Goal: Information Seeking & Learning: Compare options

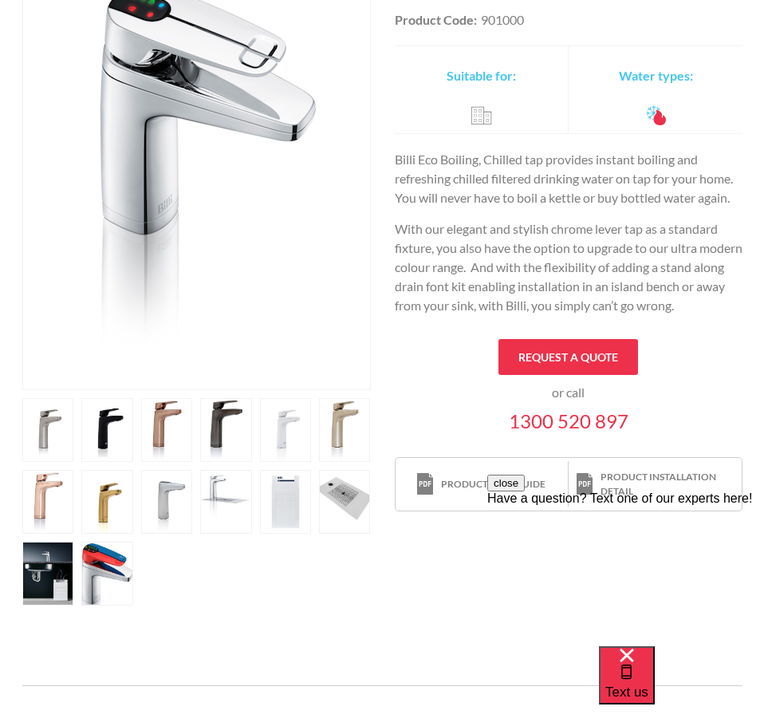
scroll to position [372, 0]
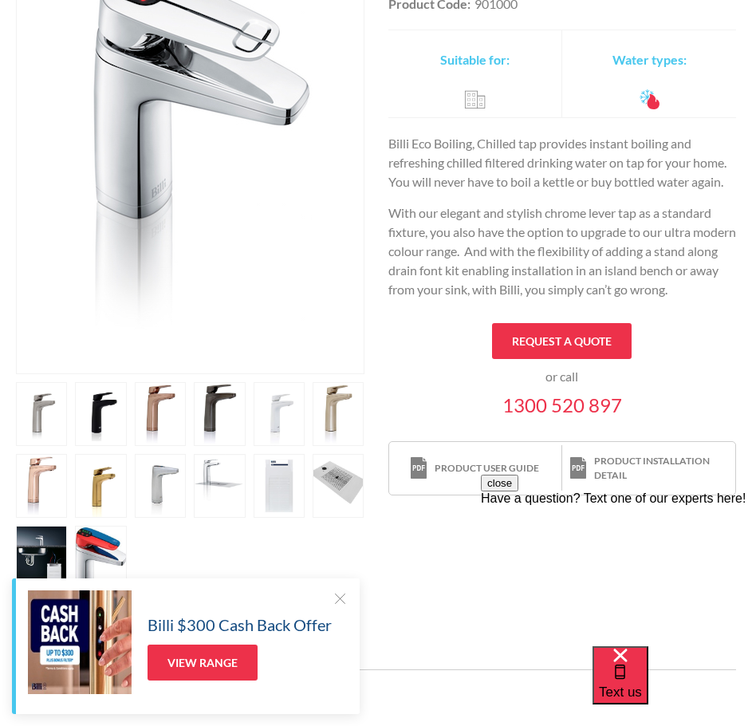
click at [56, 494] on link "open lightbox" at bounding box center [41, 486] width 51 height 64
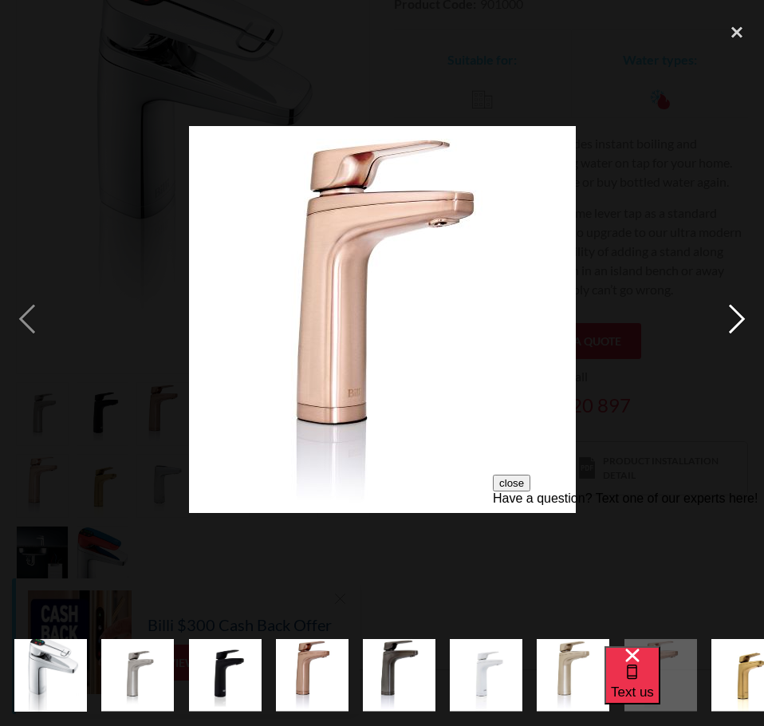
click at [728, 319] on div "next image" at bounding box center [737, 318] width 54 height 609
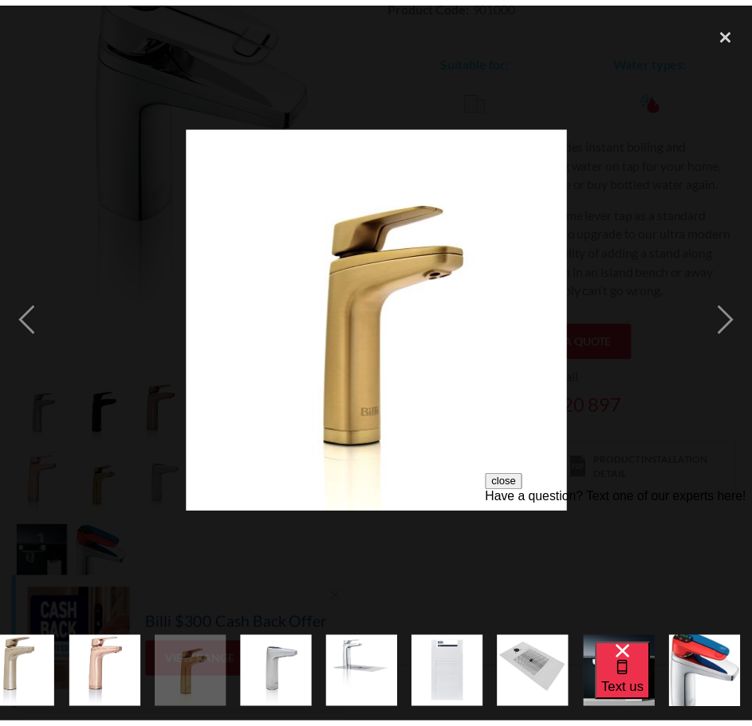
scroll to position [0, 557]
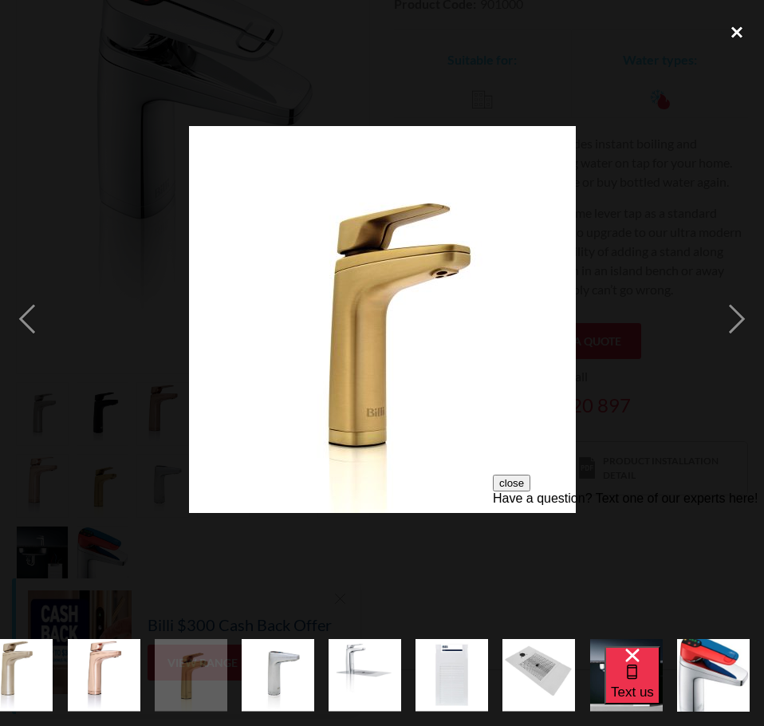
click at [742, 27] on div "close lightbox" at bounding box center [737, 31] width 54 height 35
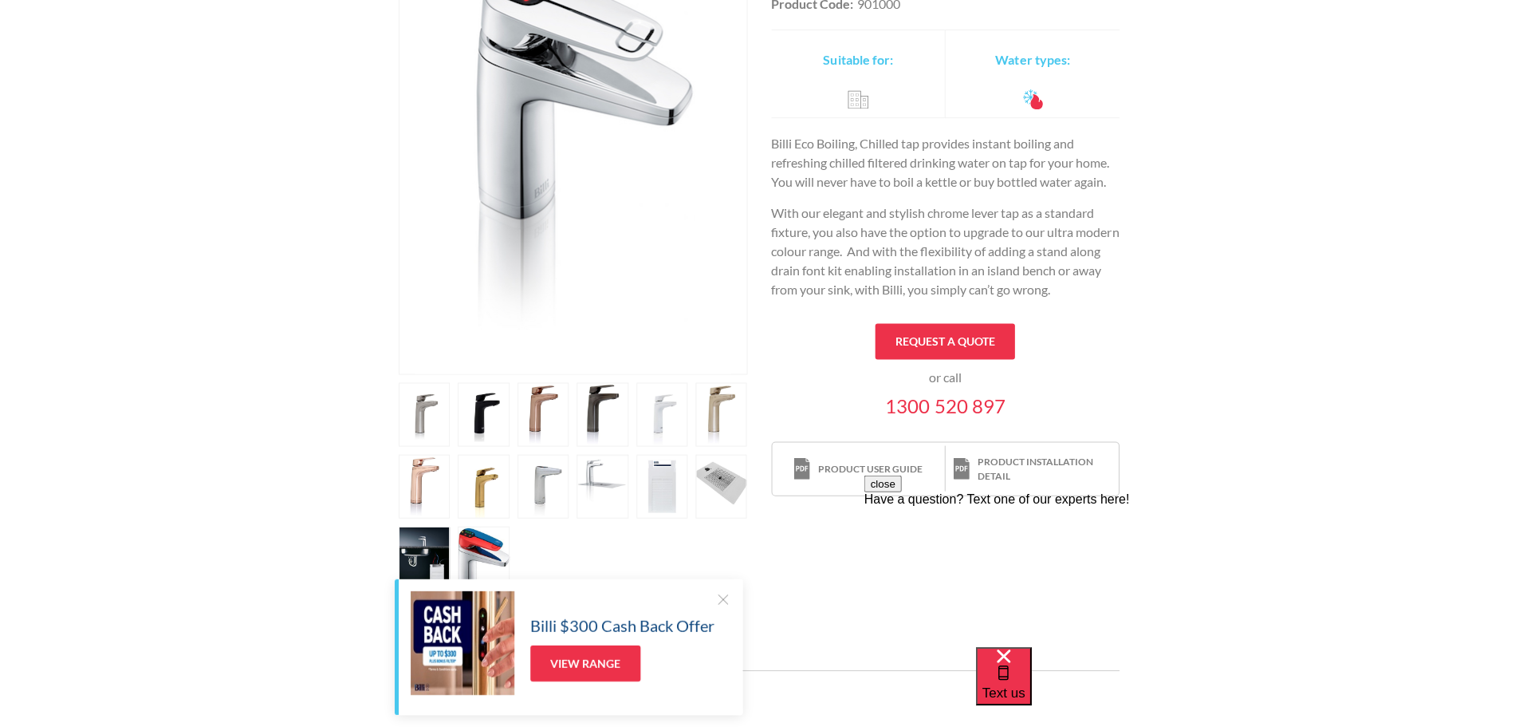
scroll to position [0, 0]
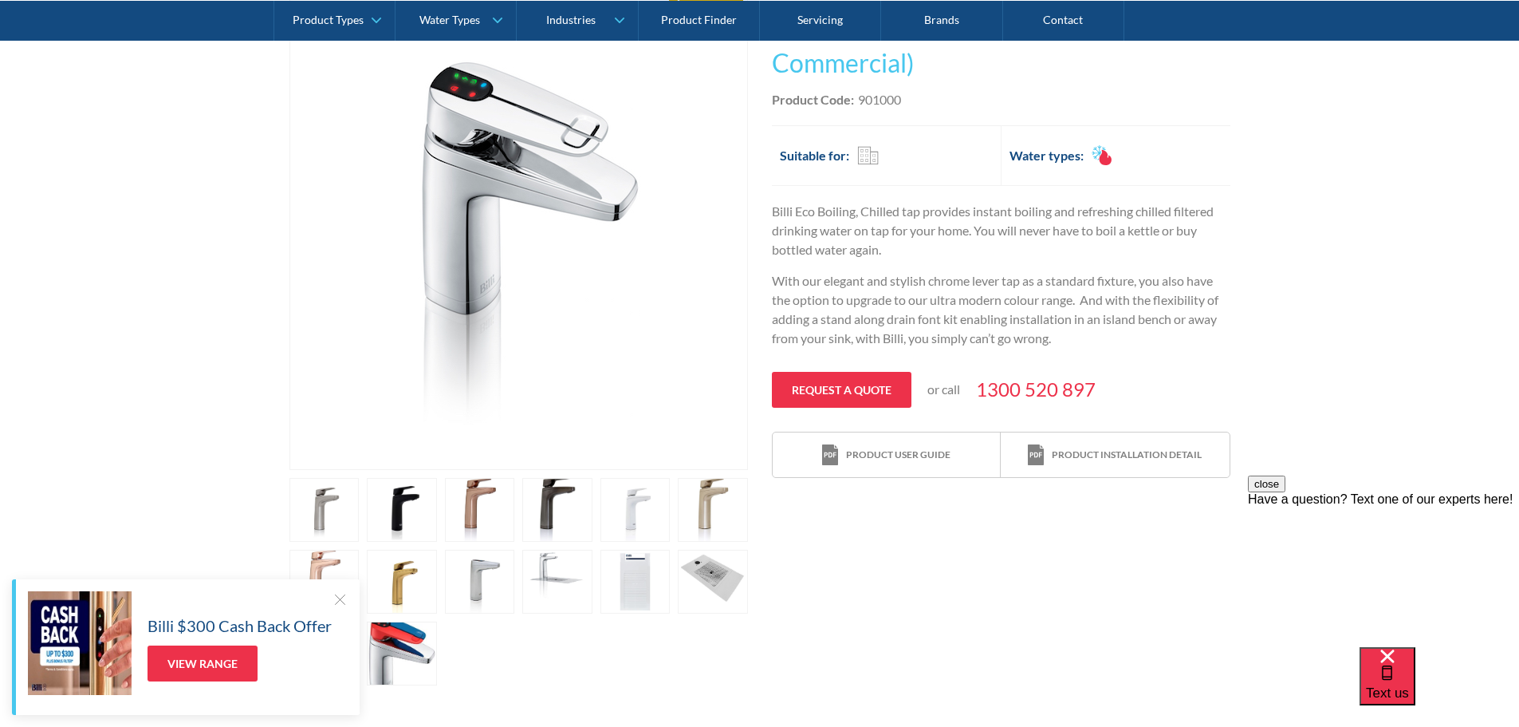
click at [559, 576] on link "open lightbox" at bounding box center [557, 582] width 70 height 64
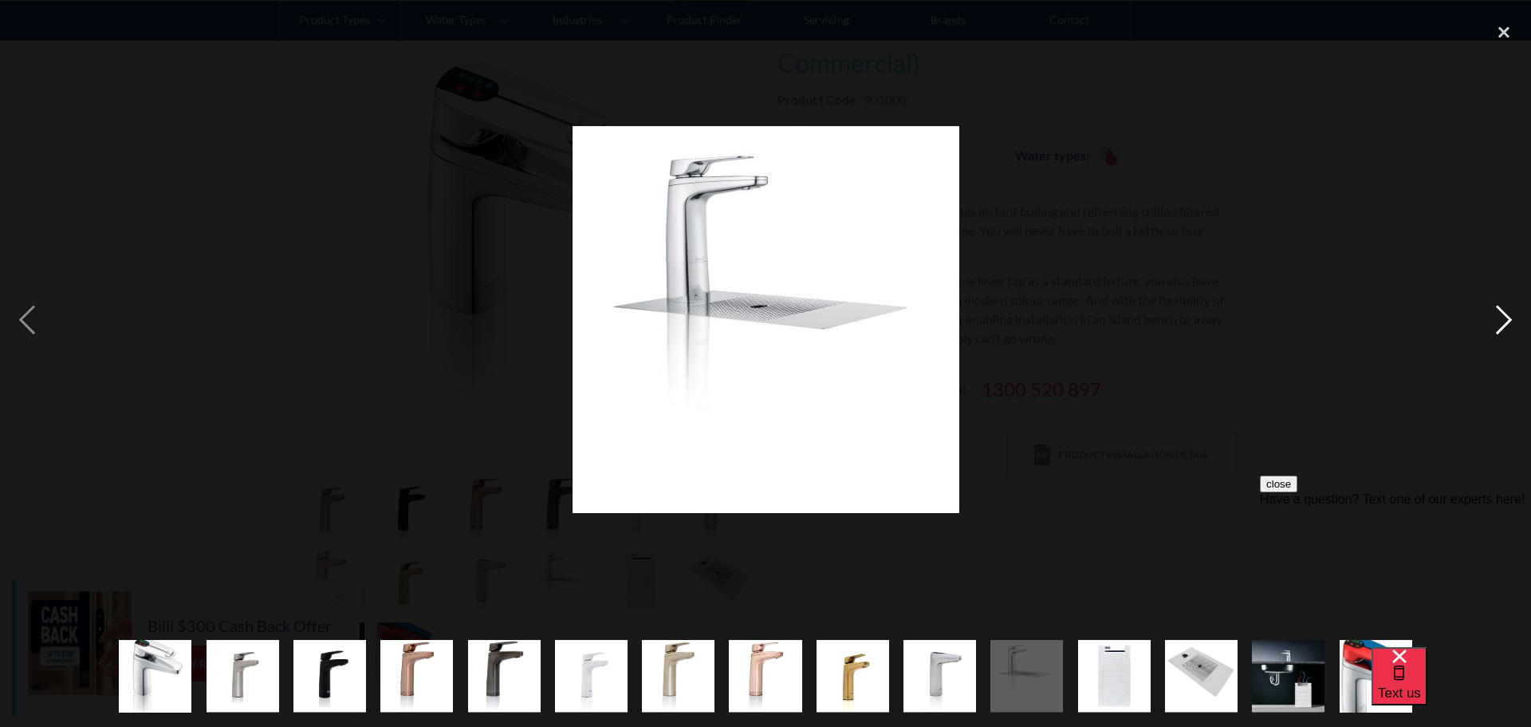
click at [751, 317] on div "next image" at bounding box center [1504, 319] width 54 height 610
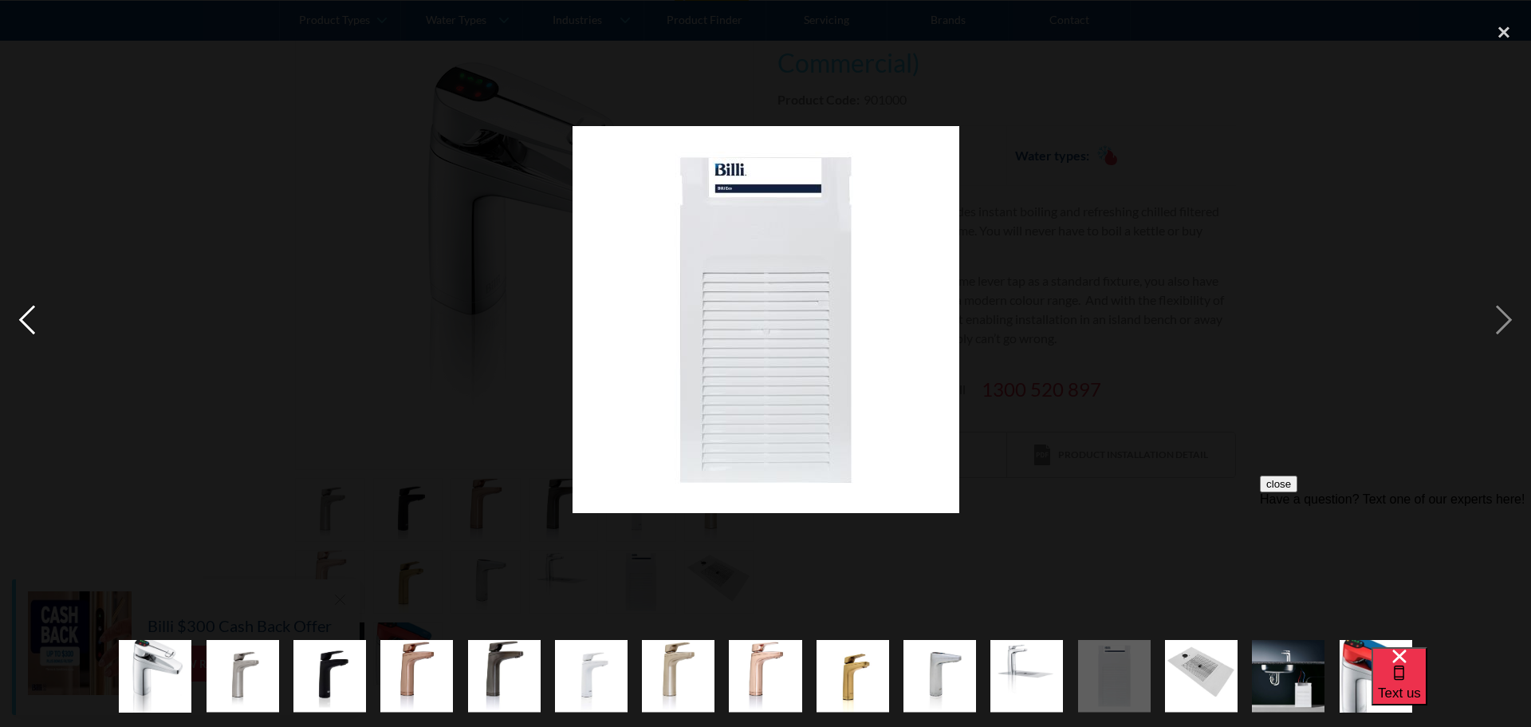
click at [30, 323] on div "previous image" at bounding box center [27, 319] width 54 height 610
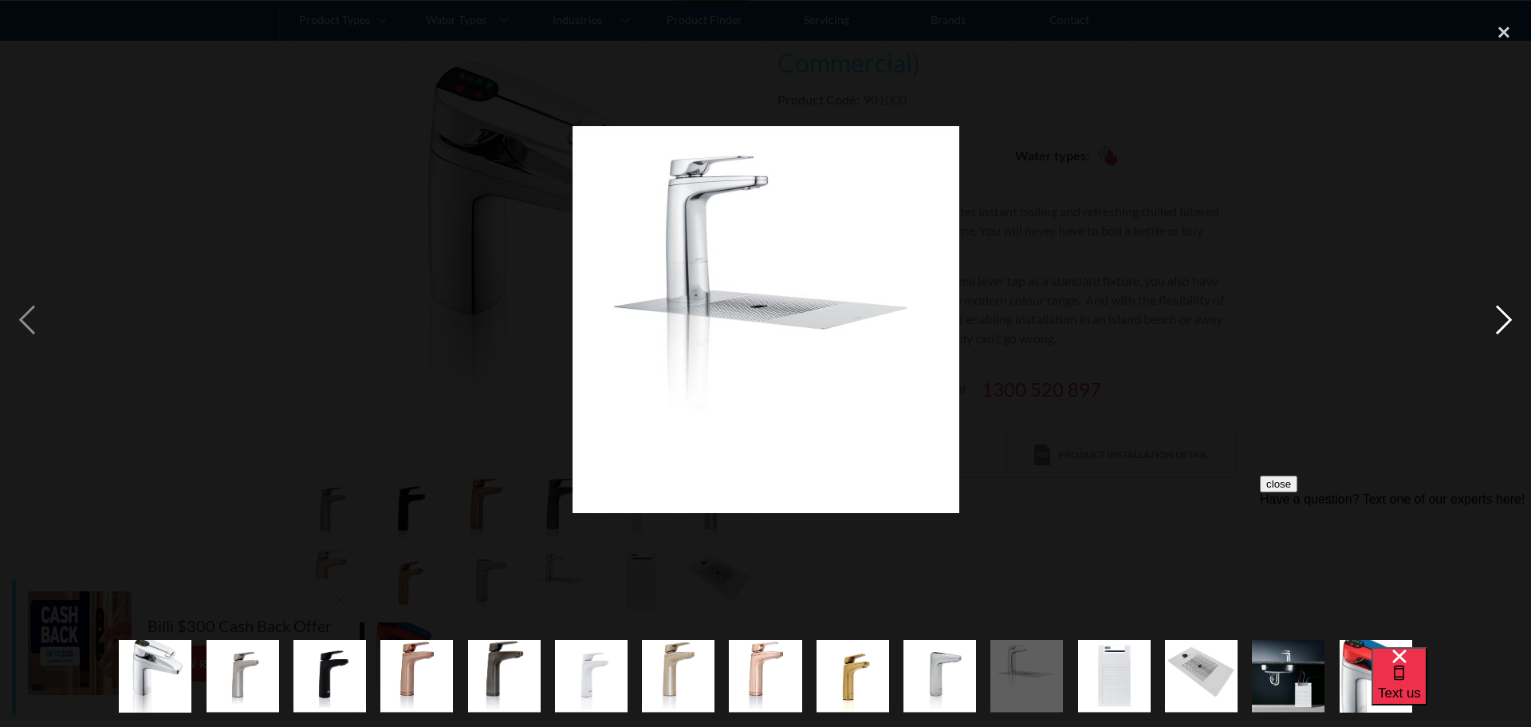
click at [751, 312] on div "next image" at bounding box center [1504, 319] width 54 height 610
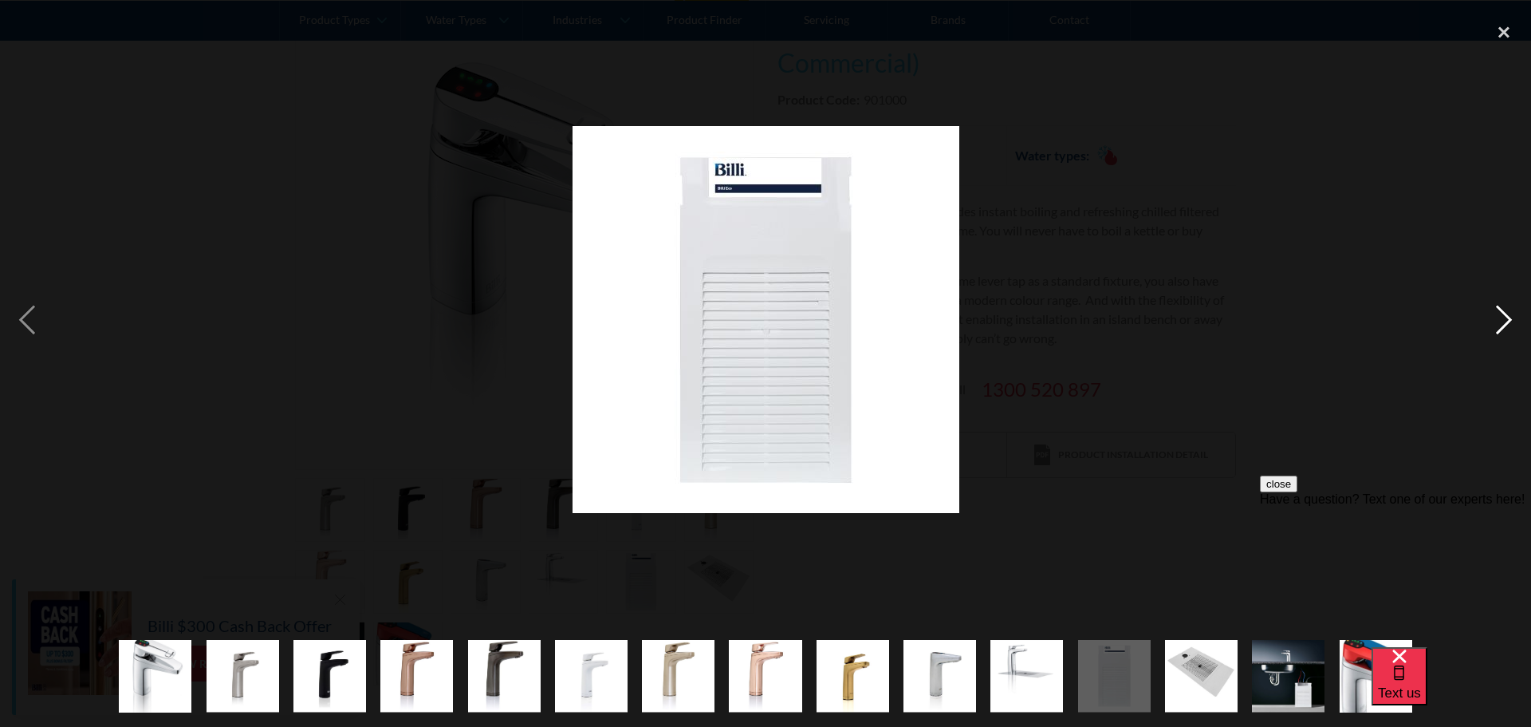
click at [751, 312] on div "next image" at bounding box center [1504, 319] width 54 height 610
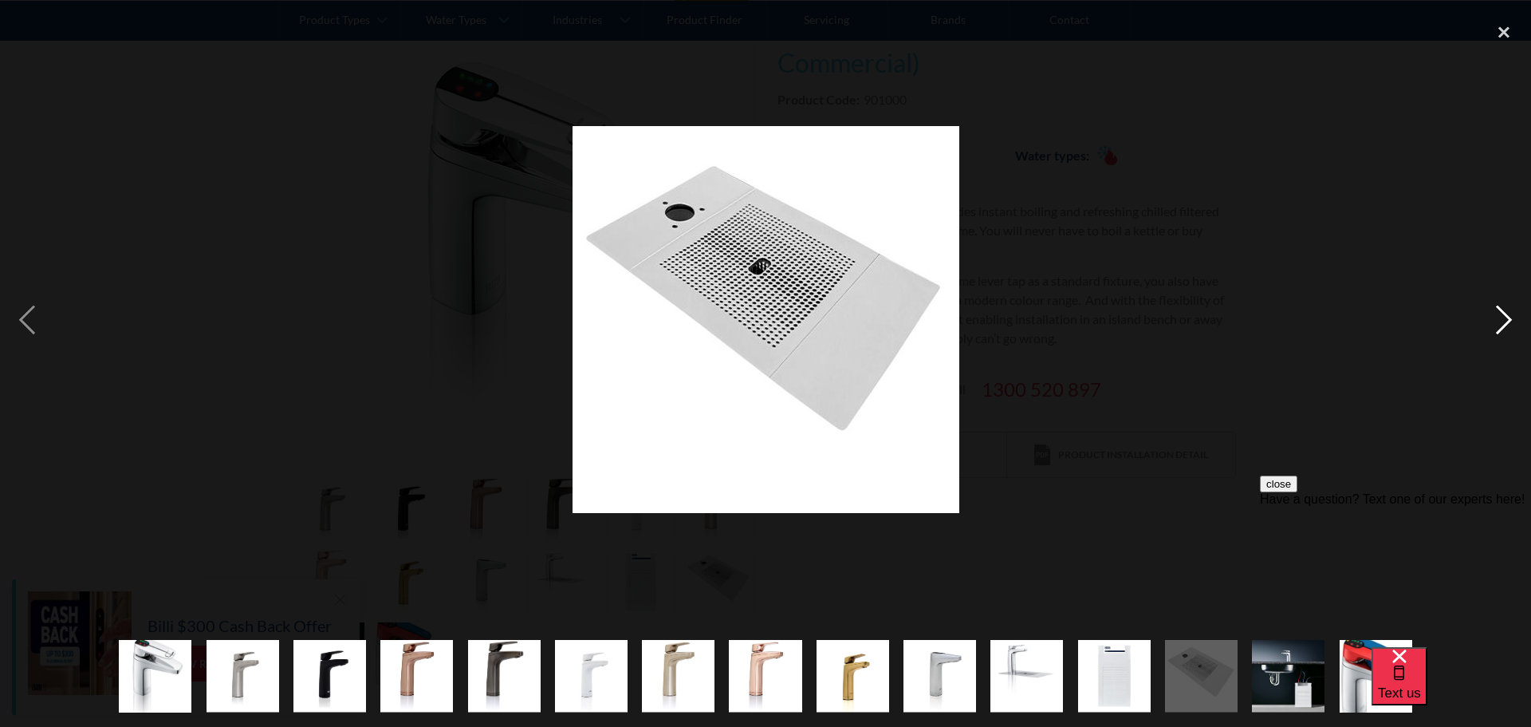
click at [751, 312] on div "next image" at bounding box center [1504, 319] width 54 height 610
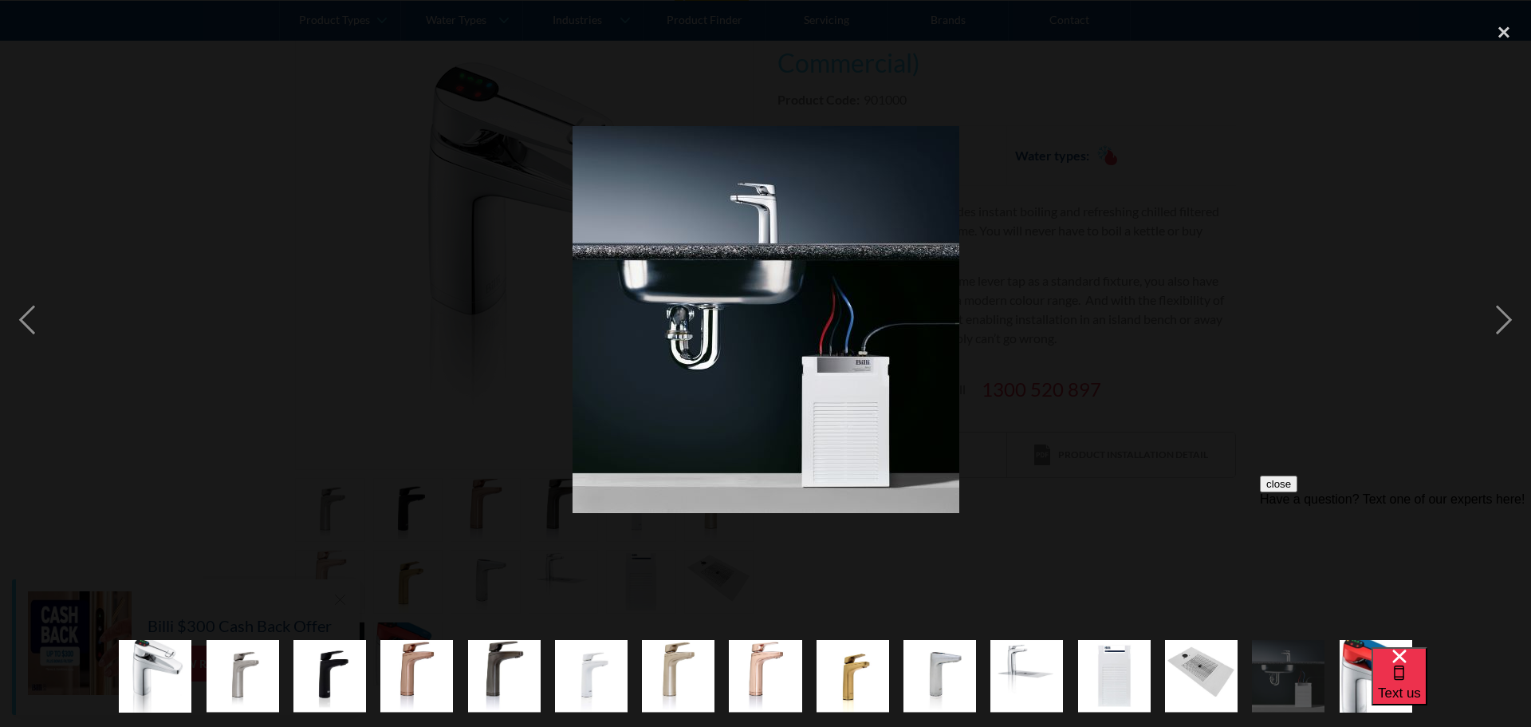
click at [751, 664] on img "show item 11 of 15" at bounding box center [1027, 676] width 73 height 73
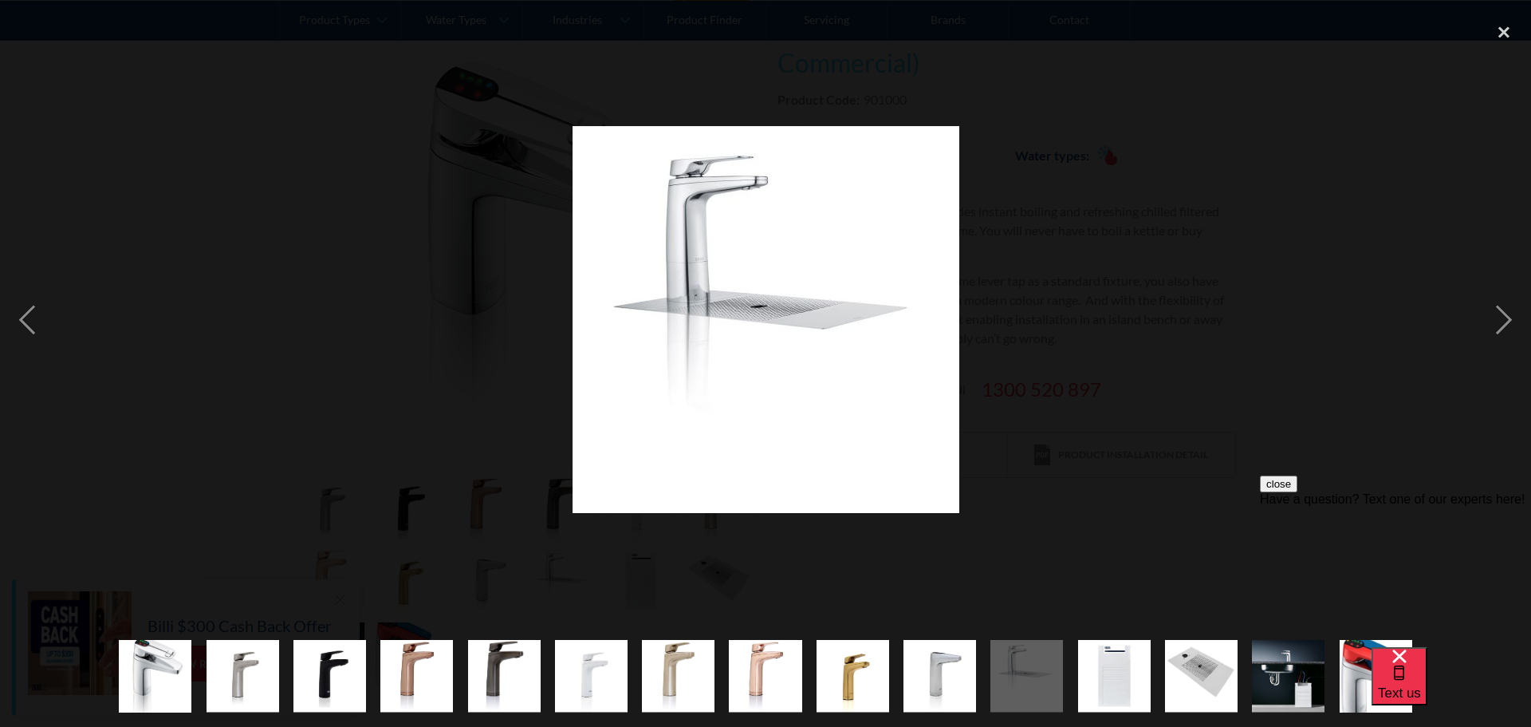
click at [503, 677] on img "show item 5 of 15" at bounding box center [504, 676] width 73 height 73
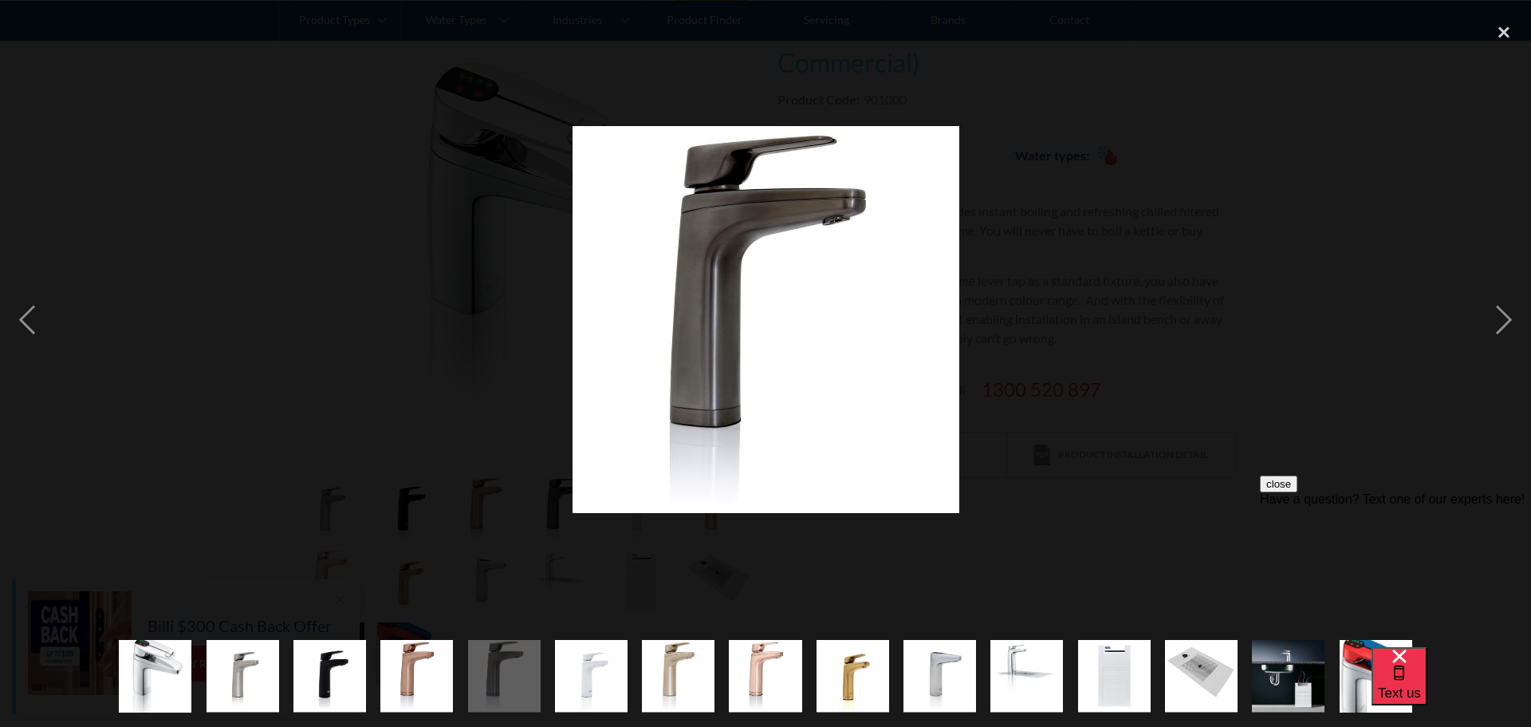
click at [415, 675] on img "show item 4 of 15" at bounding box center [416, 676] width 73 height 73
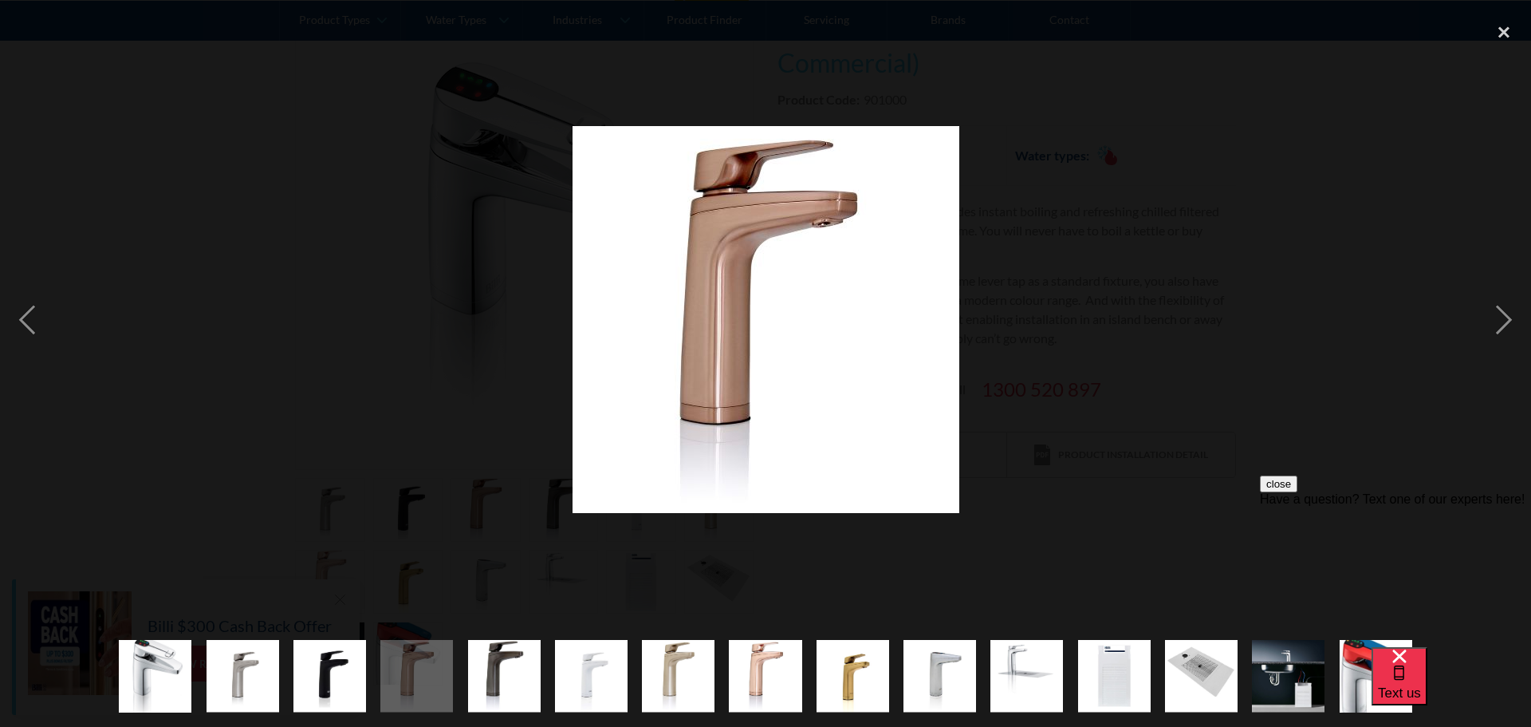
click at [361, 669] on img "show item 3 of 15" at bounding box center [330, 676] width 73 height 73
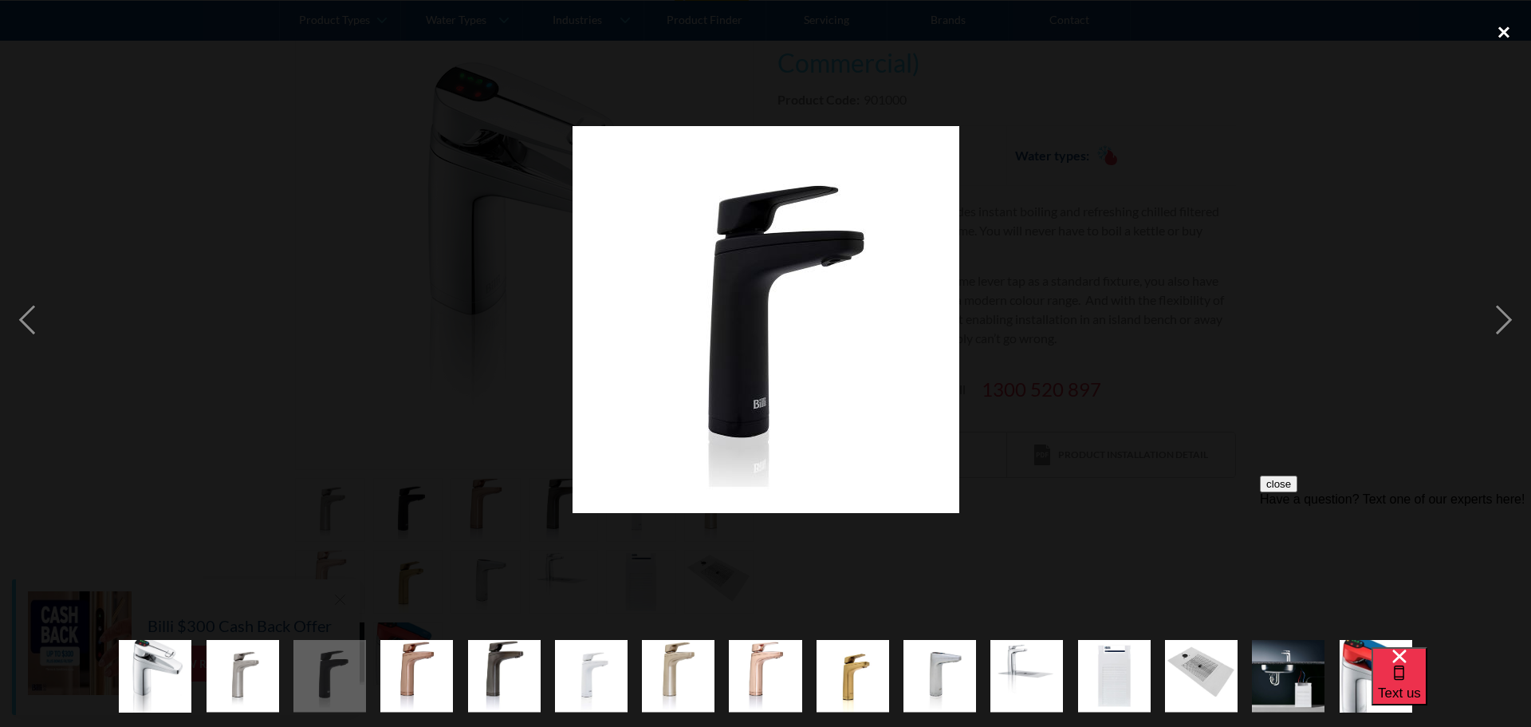
click at [751, 28] on div "close lightbox" at bounding box center [1504, 31] width 54 height 35
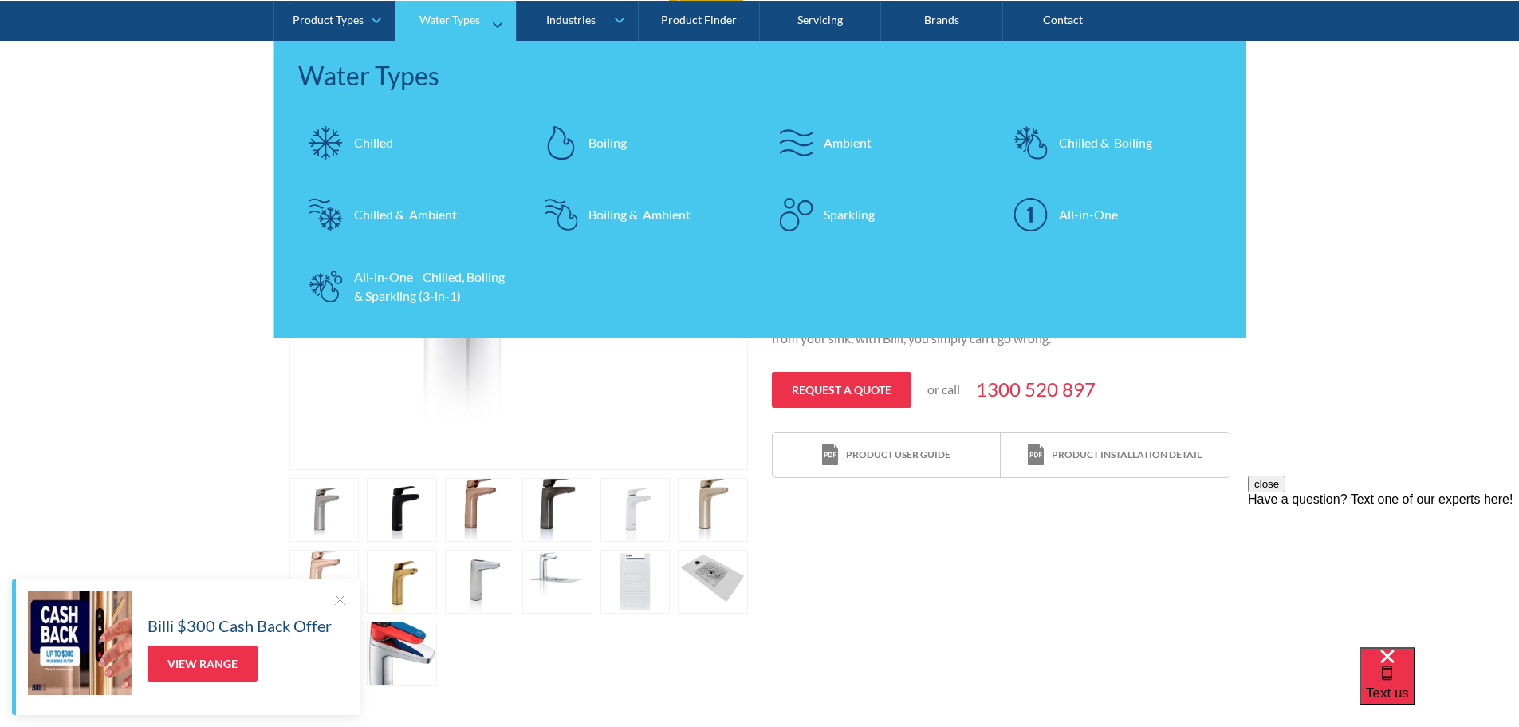
click at [751, 148] on div "Chilled & Boiling" at bounding box center [1105, 141] width 93 height 19
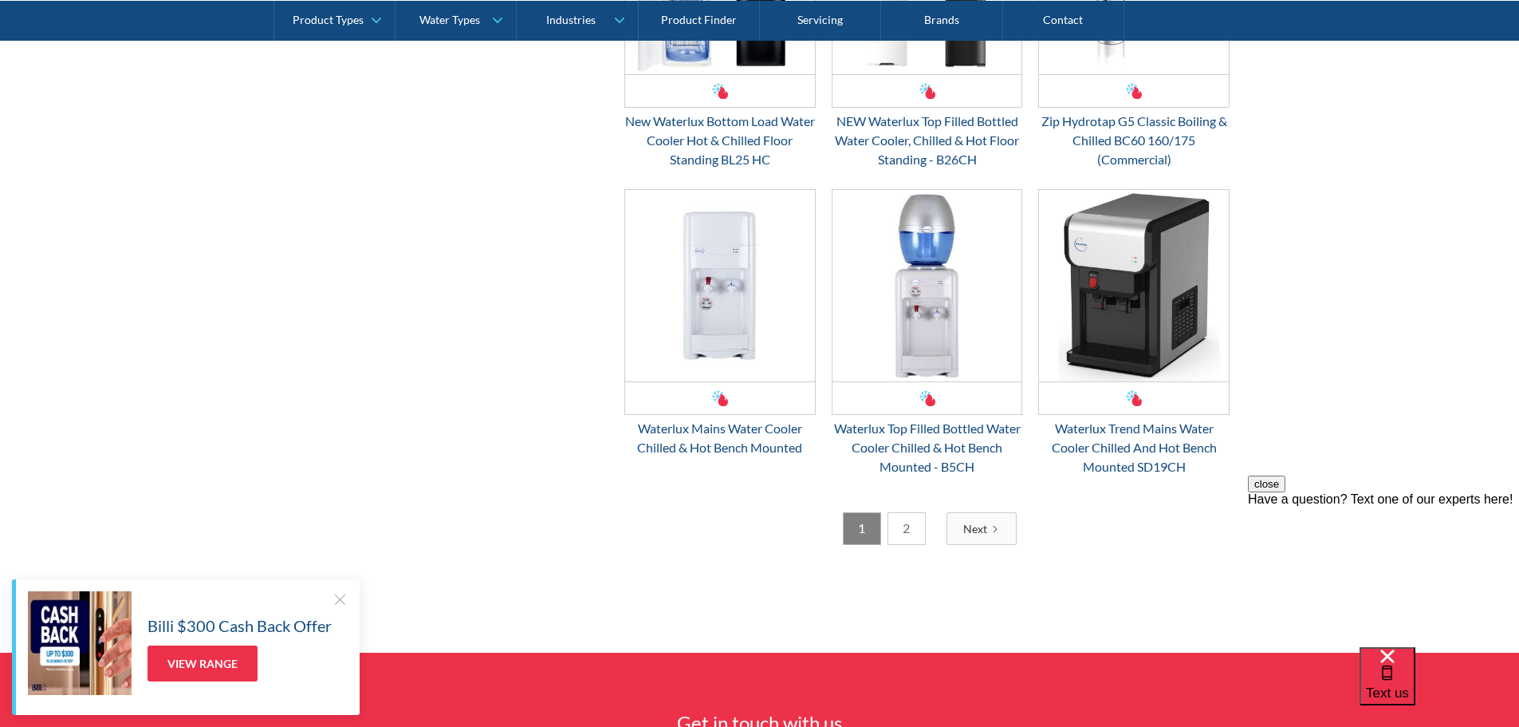
scroll to position [2606, 0]
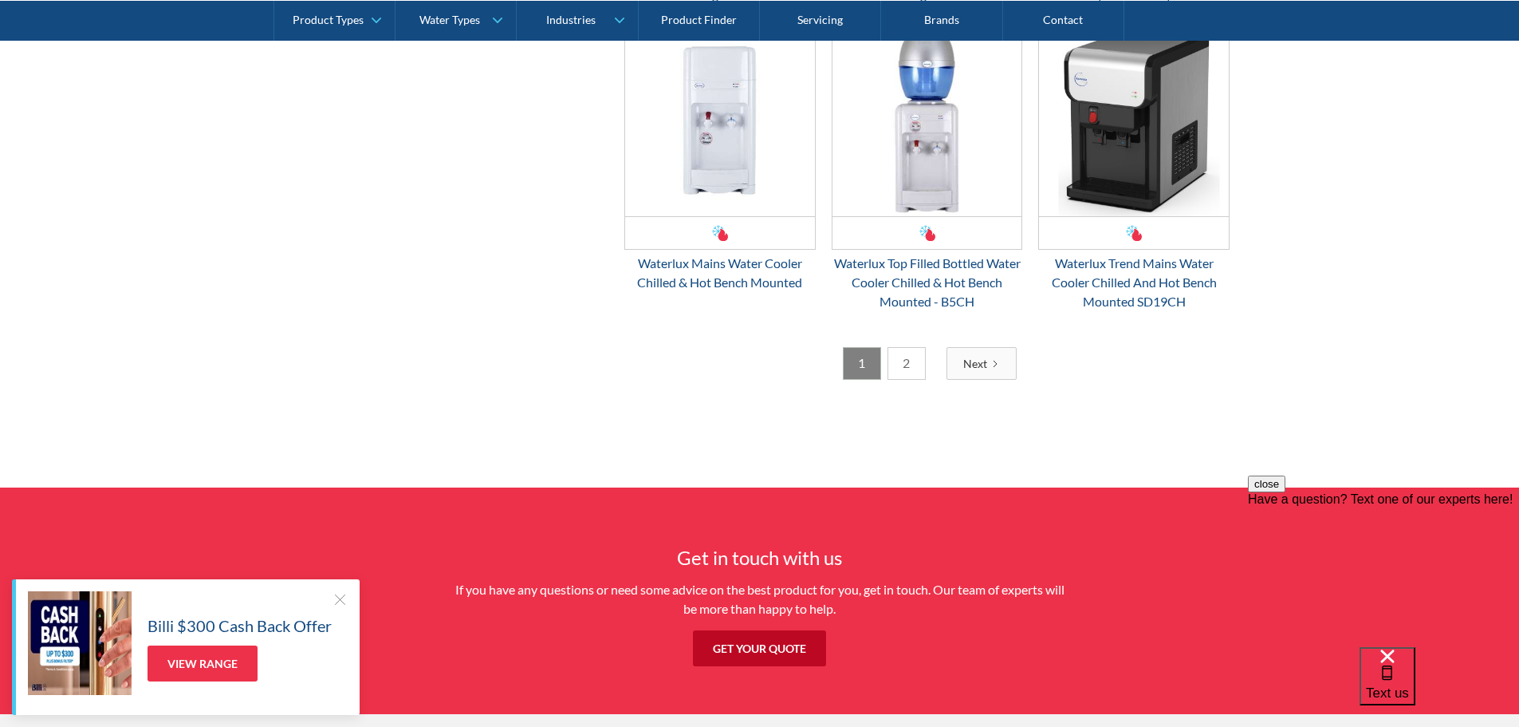
click at [903, 369] on link "2" at bounding box center [907, 363] width 38 height 33
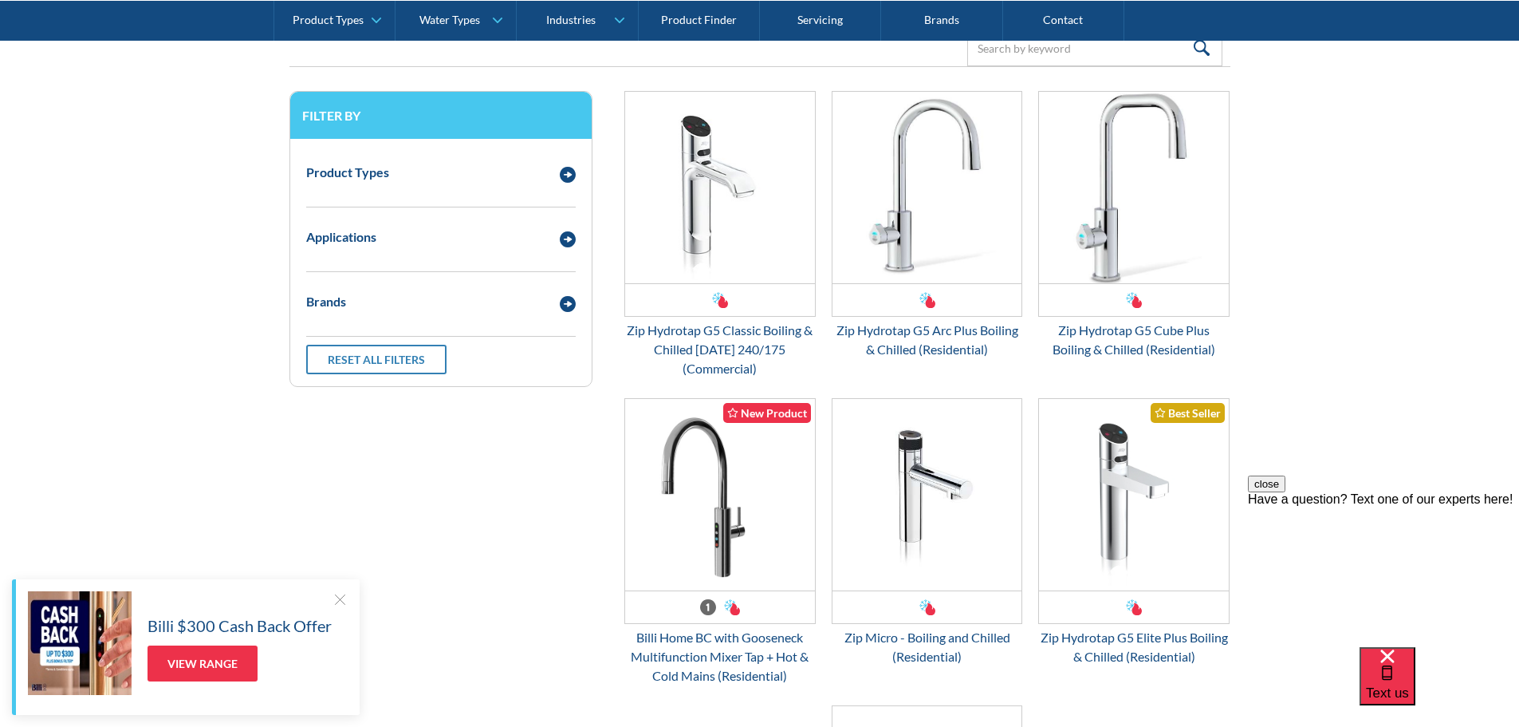
scroll to position [371, 0]
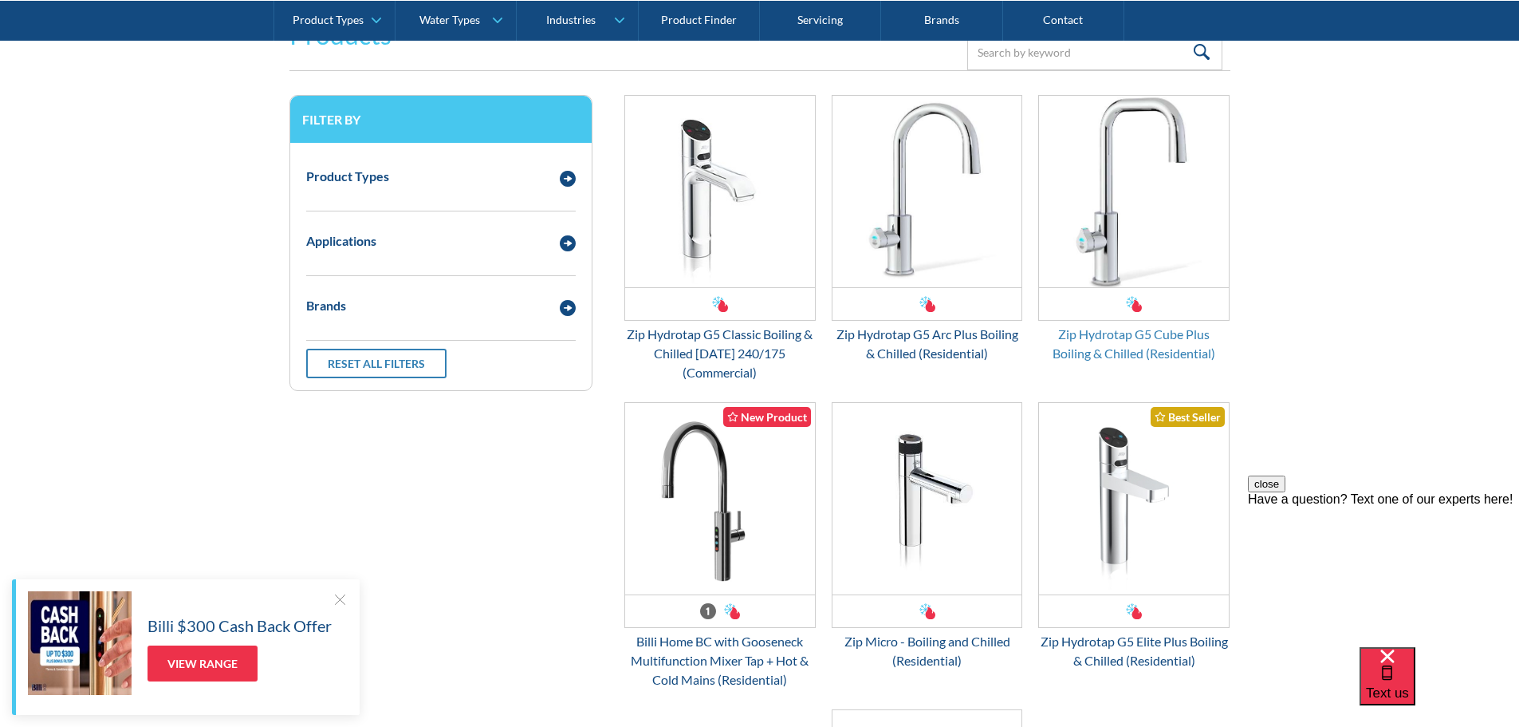
click at [1146, 330] on div "Zip Hydrotap G5 Cube Plus Boiling & Chilled (Residential)" at bounding box center [1133, 344] width 191 height 38
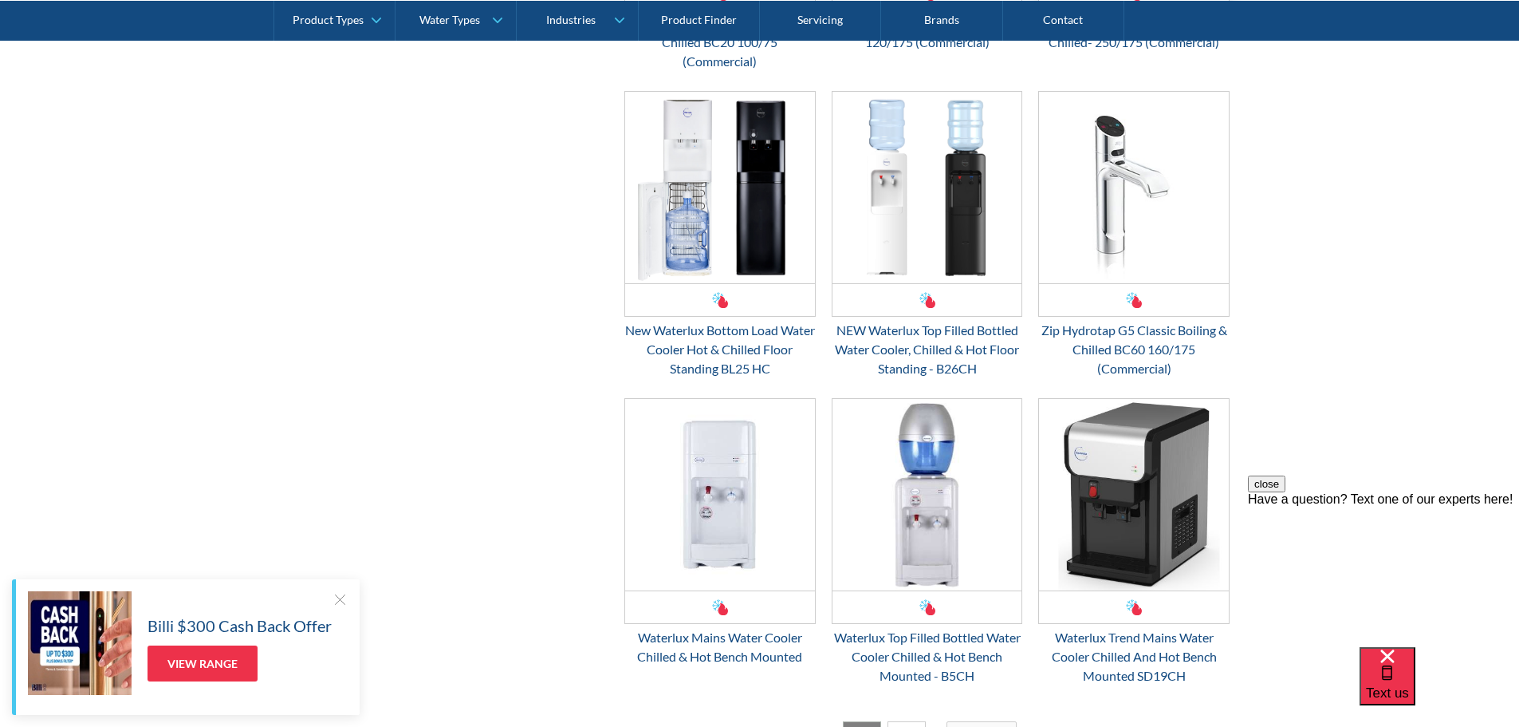
scroll to position [2604, 0]
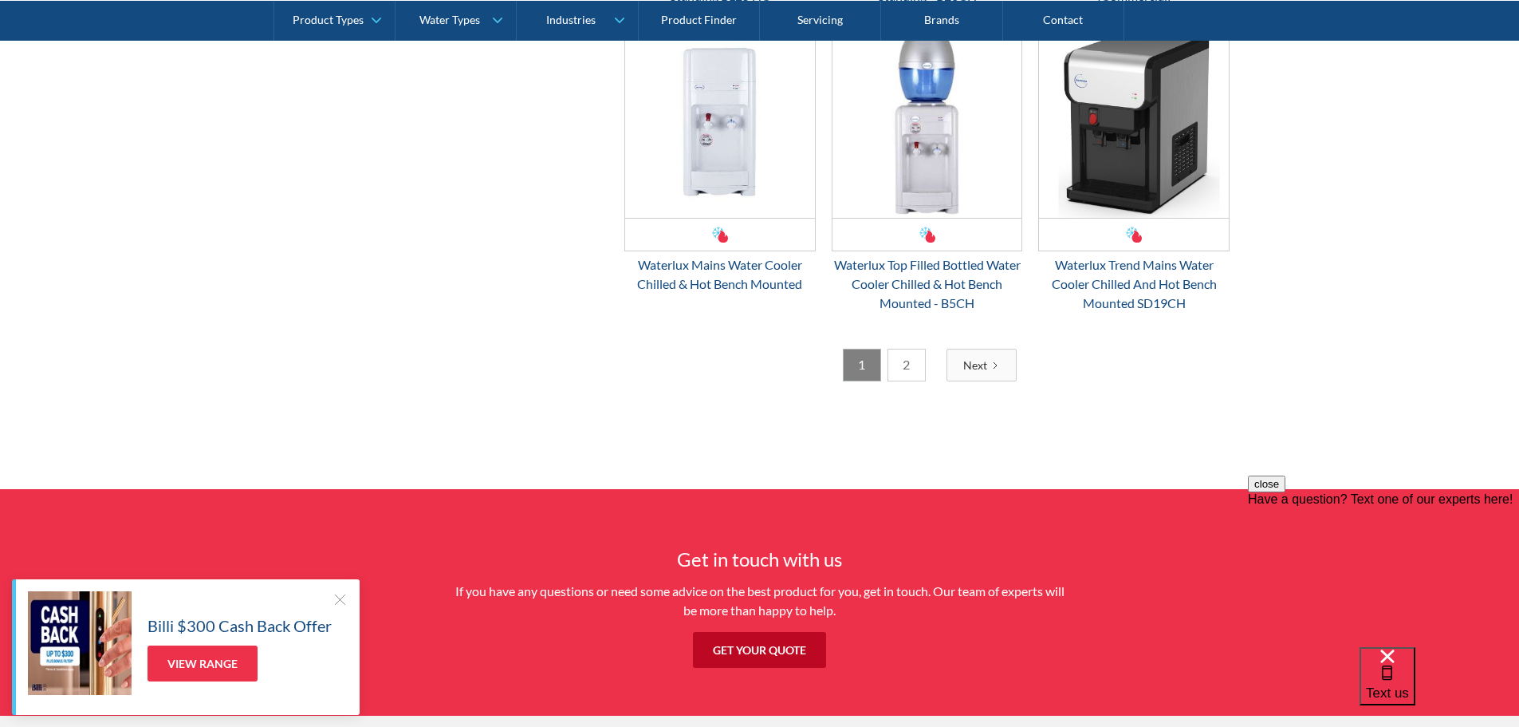
click at [900, 368] on link "2" at bounding box center [907, 365] width 38 height 33
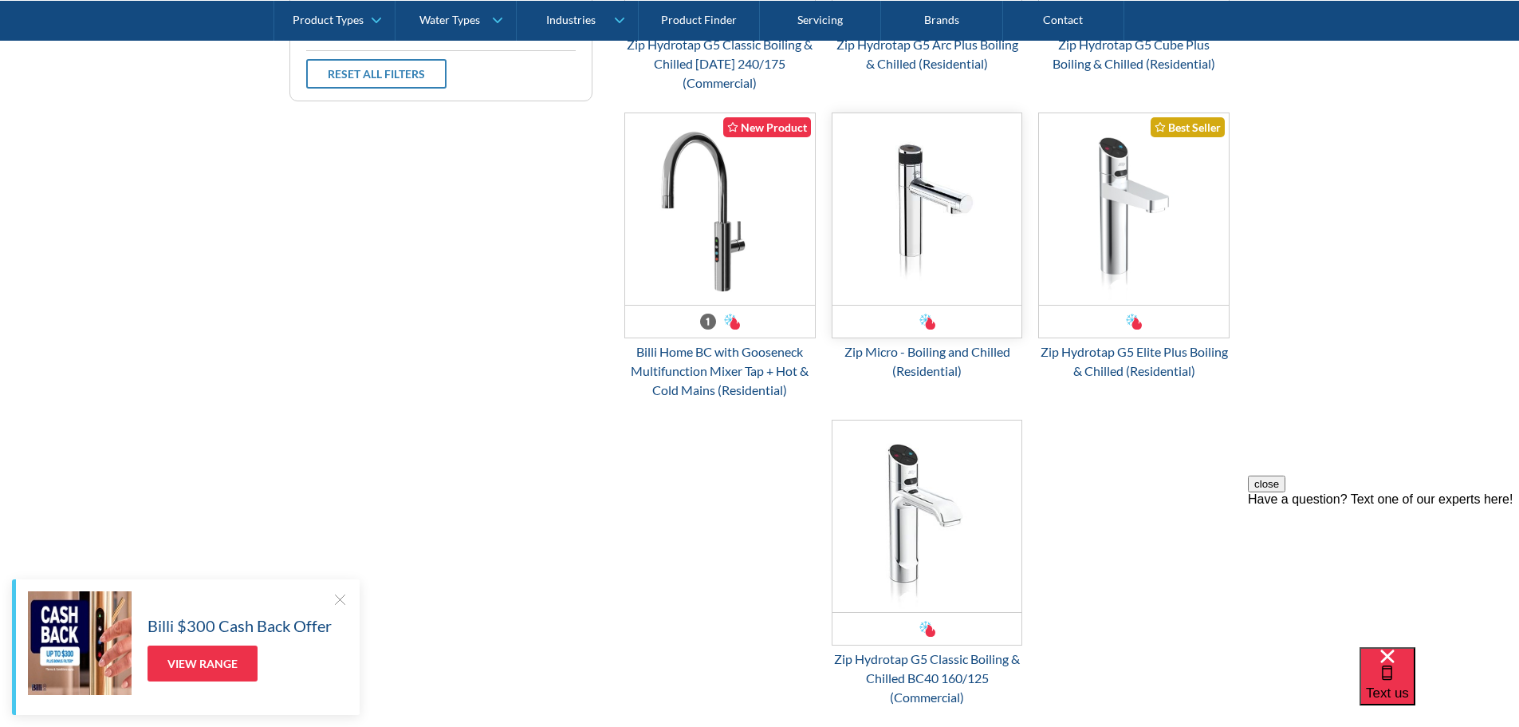
scroll to position [743, 0]
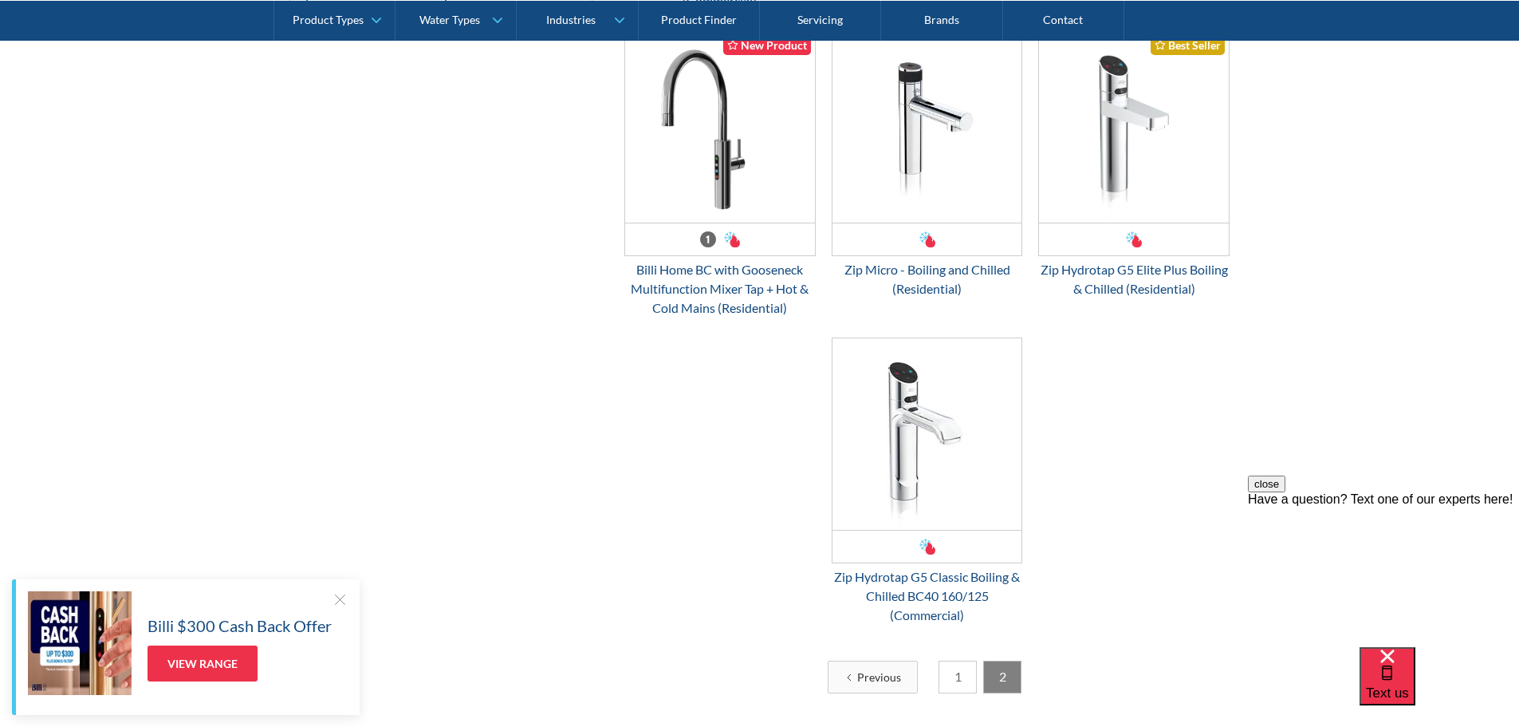
click at [966, 668] on link "1" at bounding box center [958, 676] width 38 height 33
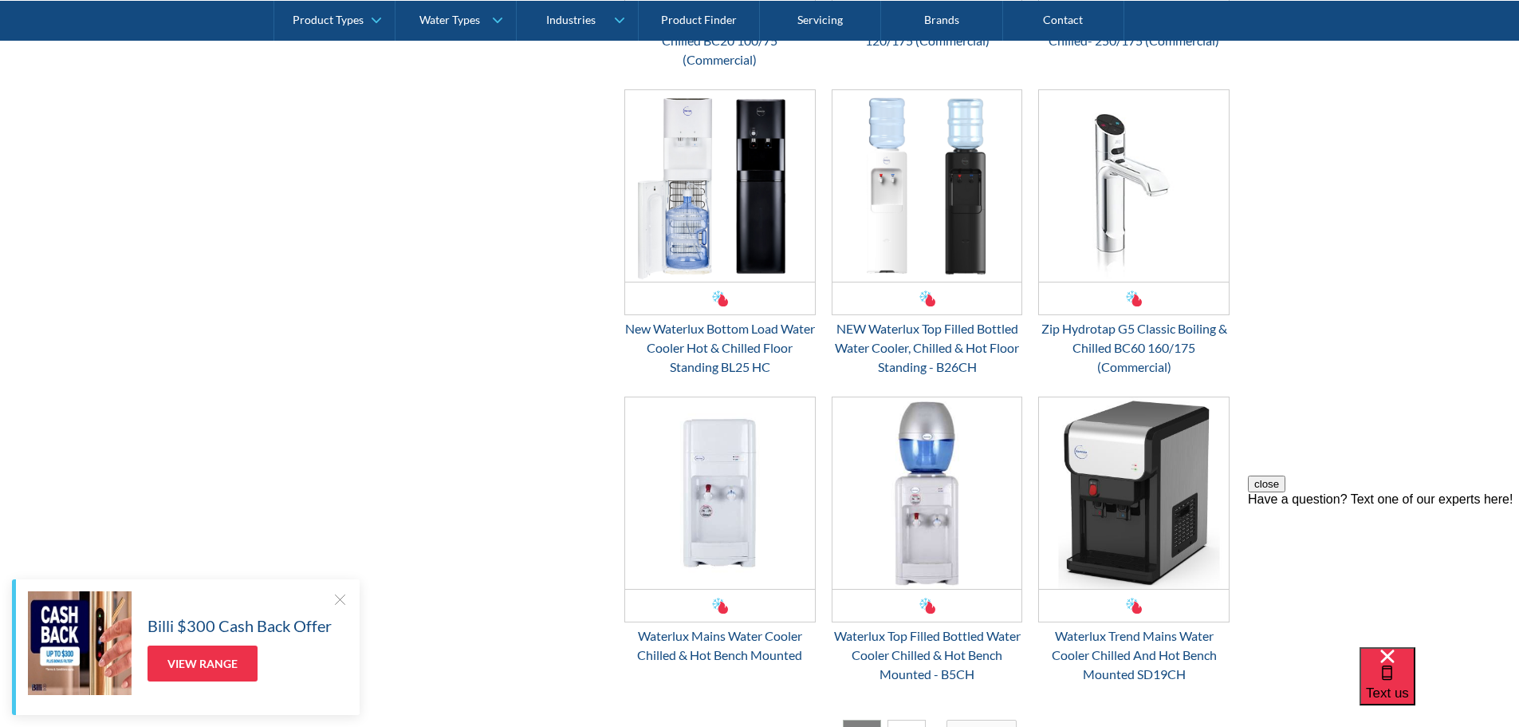
scroll to position [2606, 0]
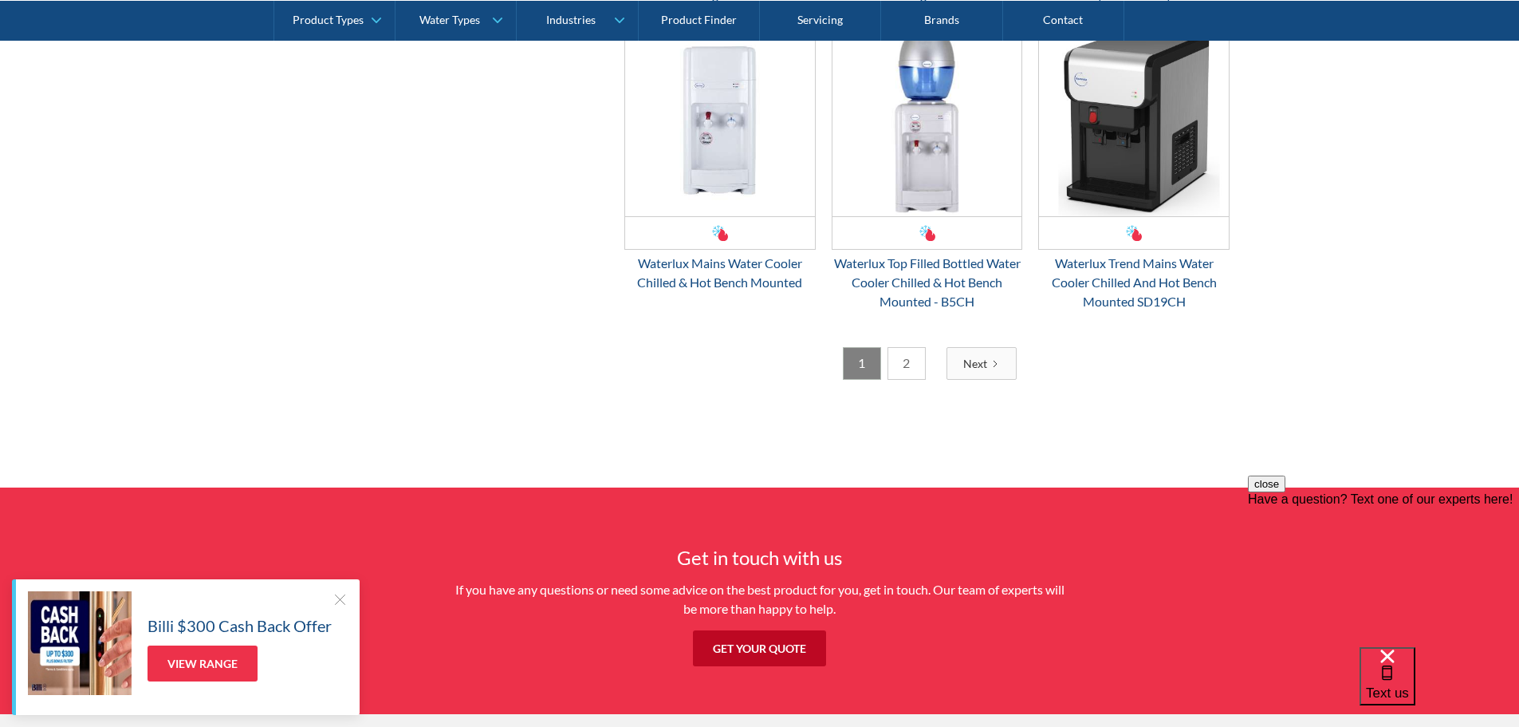
click at [903, 366] on link "2" at bounding box center [907, 363] width 38 height 33
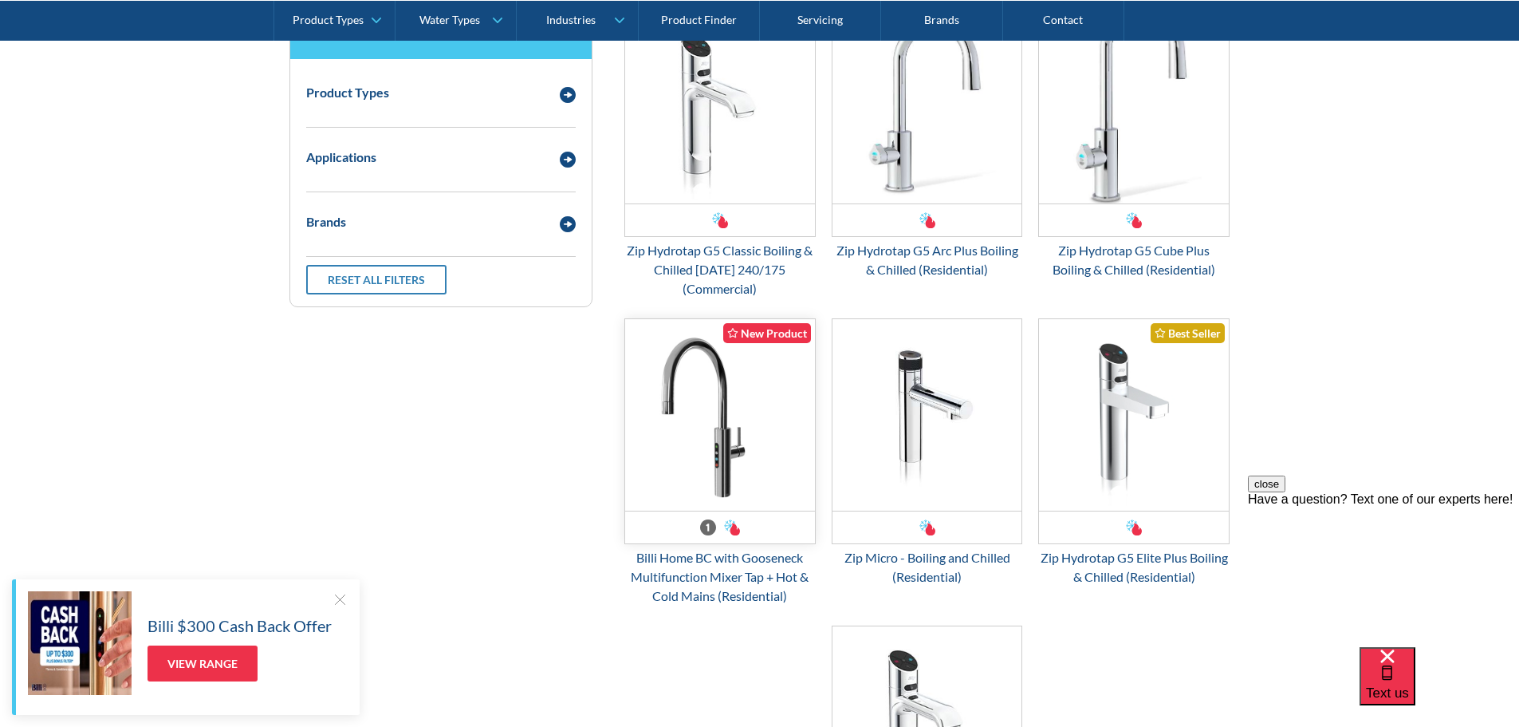
scroll to position [558, 0]
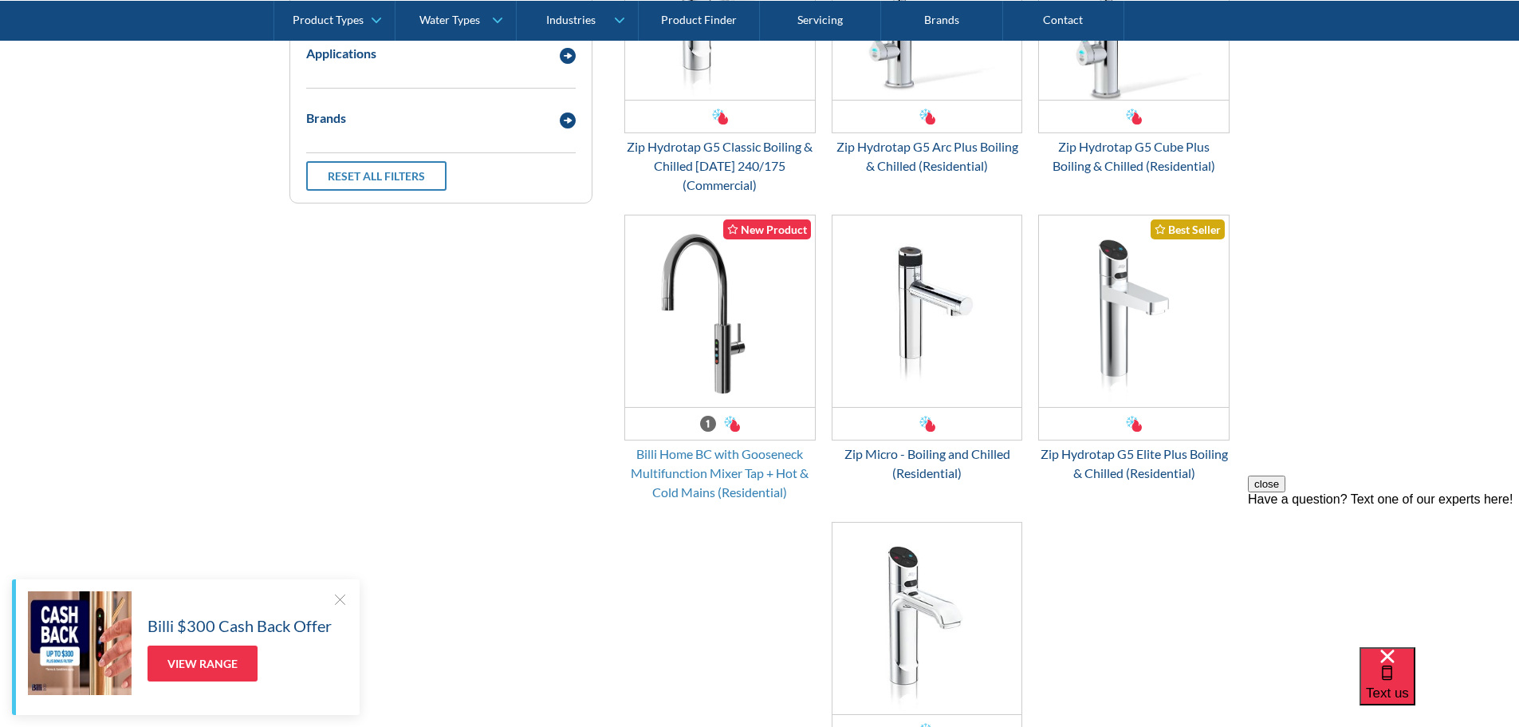
click at [739, 479] on div "Billi Home BC with Gooseneck Multifunction Mixer Tap + Hot & Cold Mains (Reside…" at bounding box center [720, 472] width 191 height 57
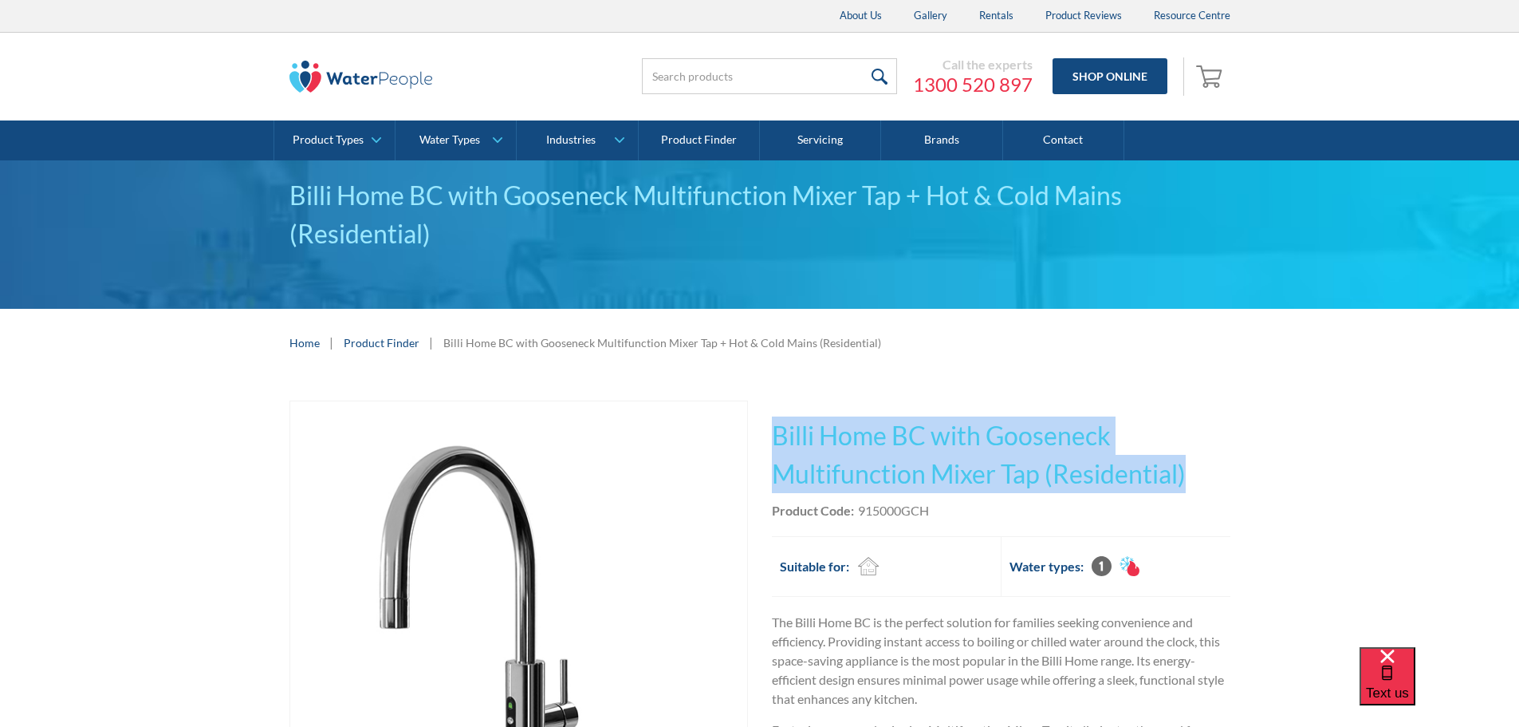
drag, startPoint x: 1189, startPoint y: 470, endPoint x: 773, endPoint y: 435, distance: 417.8
click at [773, 435] on h1 "Billi Home BC with Gooseneck Multifunction Mixer Tap (Residential)" at bounding box center [1001, 454] width 459 height 77
copy h1 "Billi Home BC with Gooseneck Multifunction Mixer Tap (Residential)"
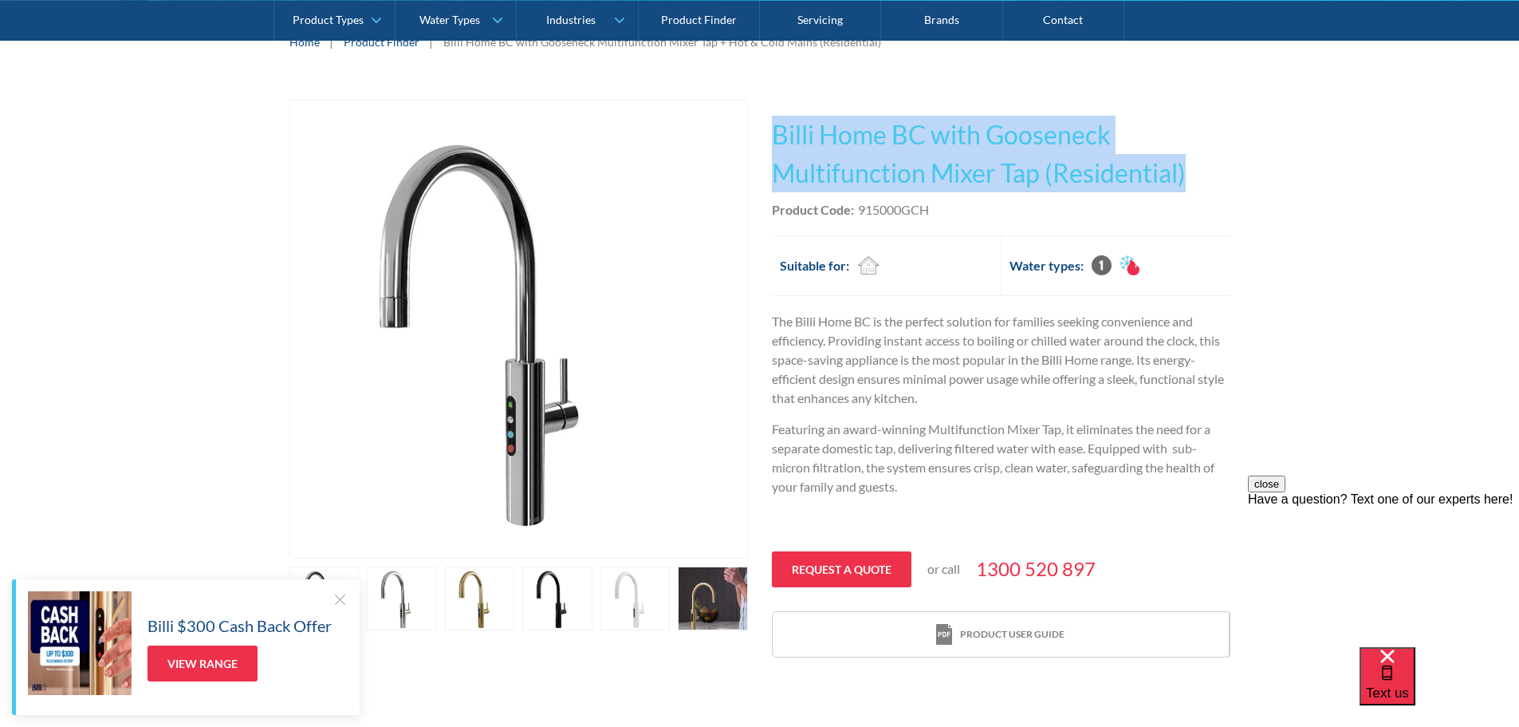
scroll to position [372, 0]
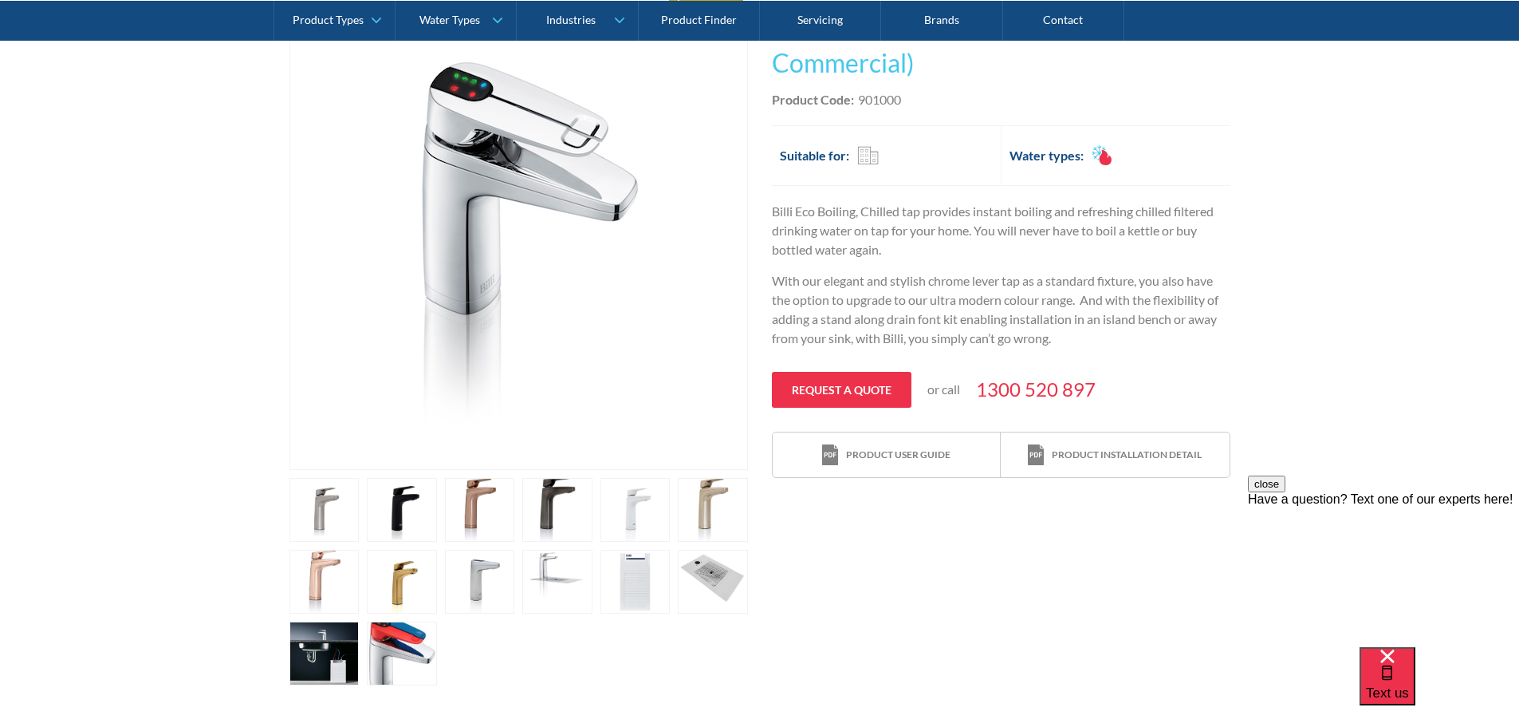
click at [482, 585] on link "open lightbox" at bounding box center [480, 582] width 70 height 64
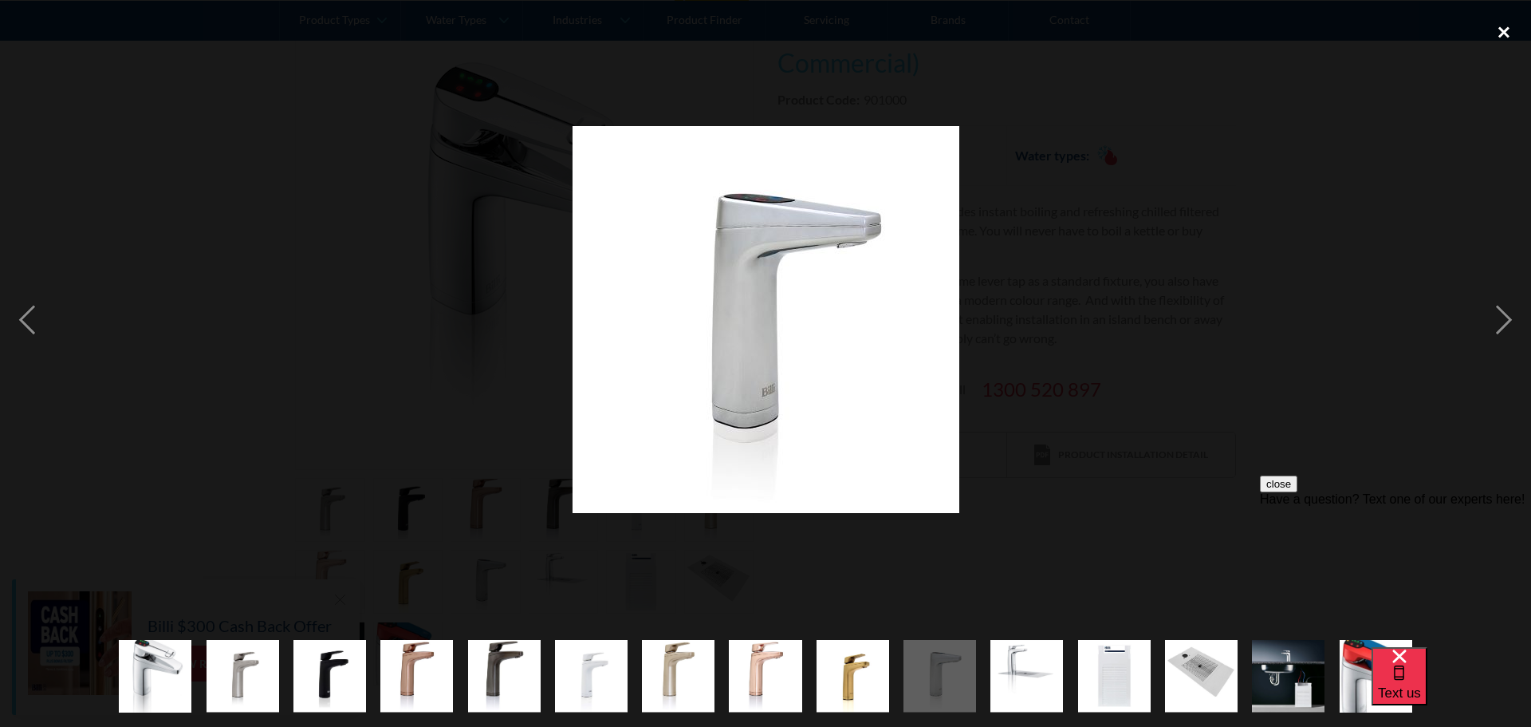
click at [1503, 26] on div "close lightbox" at bounding box center [1504, 31] width 54 height 35
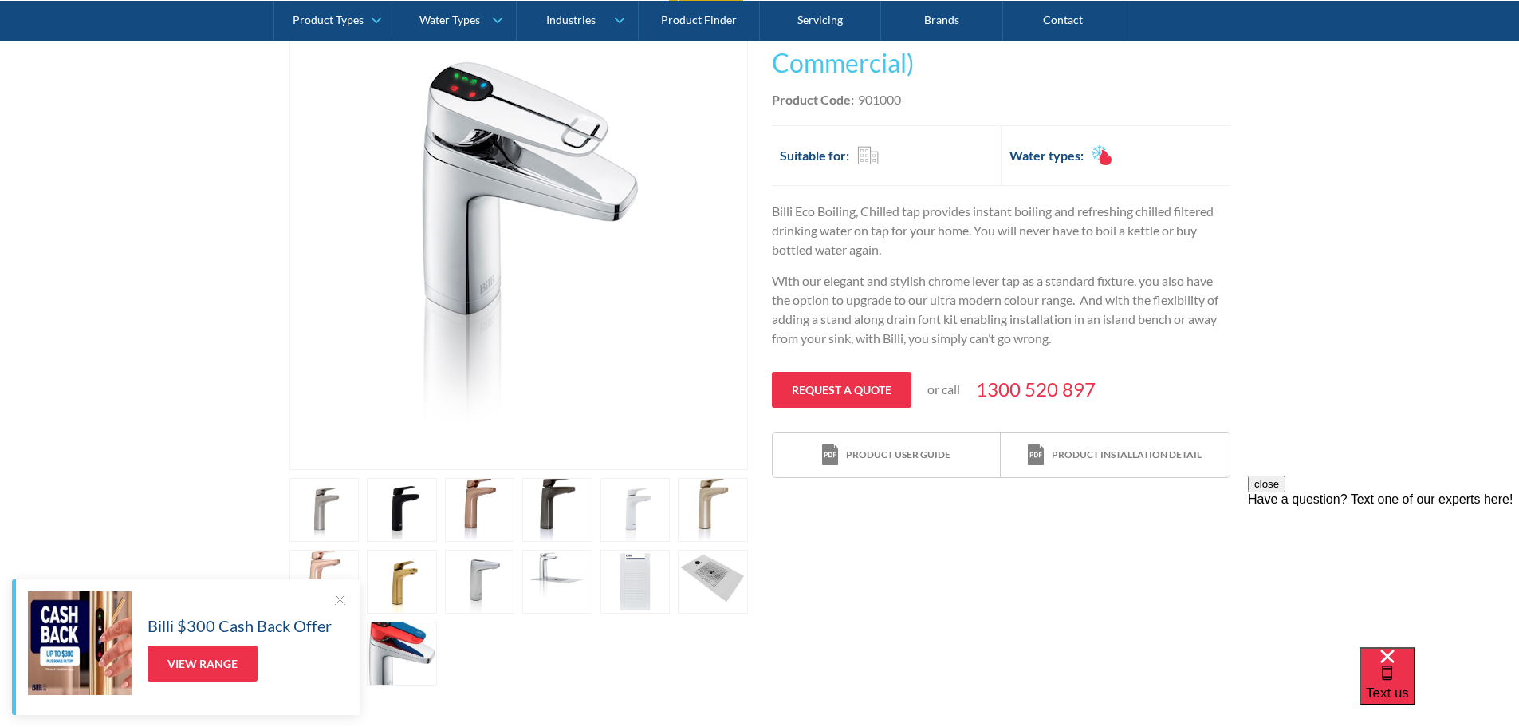
click at [167, 407] on div "Play video Fits Most Brands Best Seller No items found. This tap design is incl…" at bounding box center [759, 337] width 1519 height 743
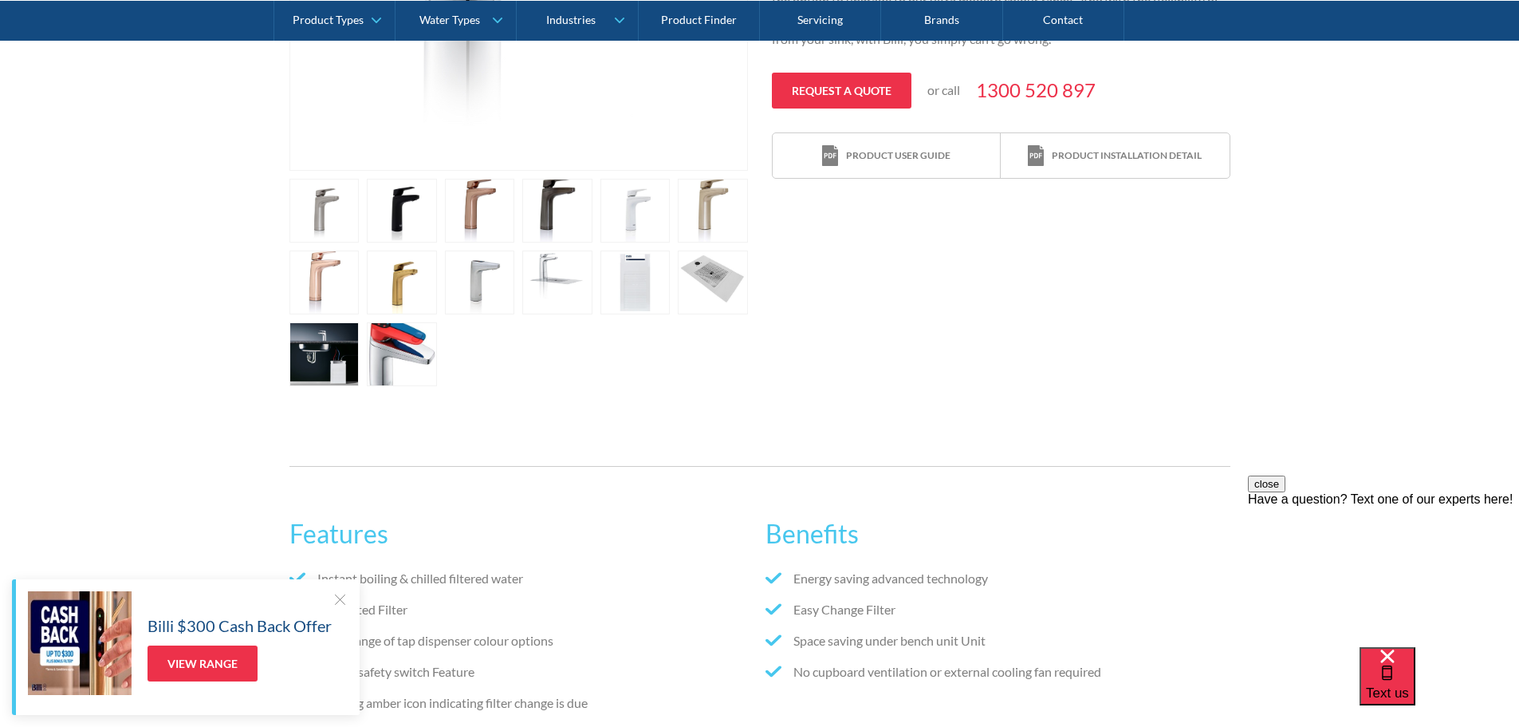
scroll to position [745, 0]
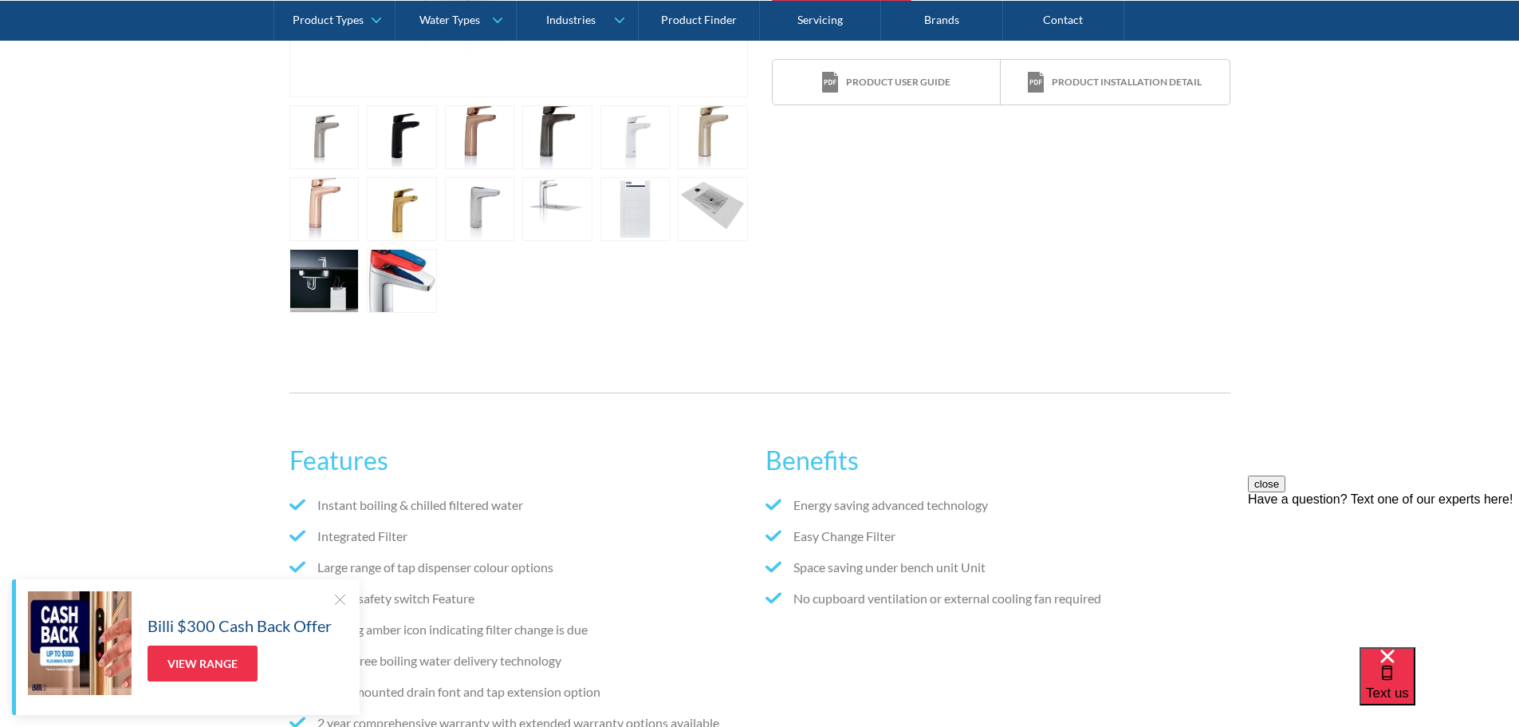
click at [332, 274] on link "open lightbox" at bounding box center [325, 281] width 70 height 64
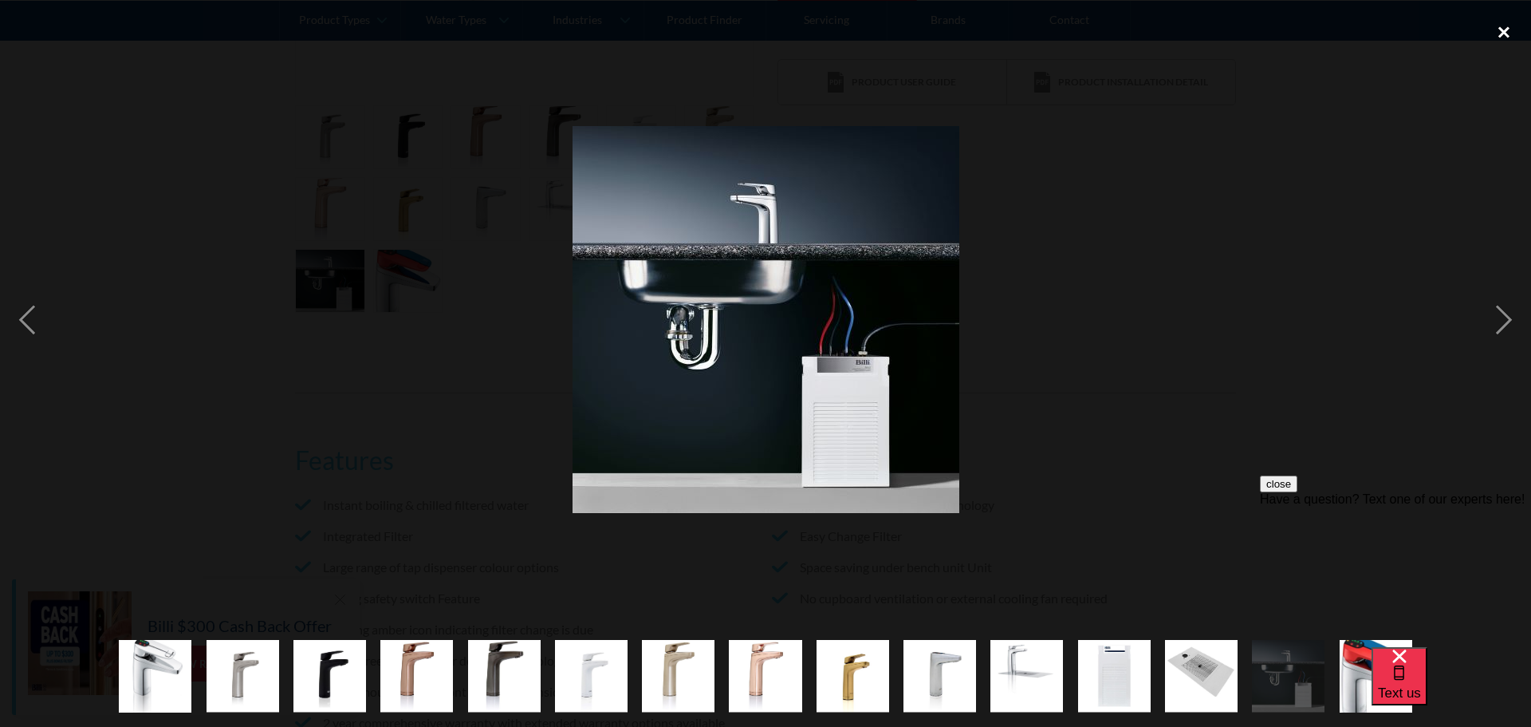
click at [1510, 33] on div "close lightbox" at bounding box center [1504, 31] width 54 height 35
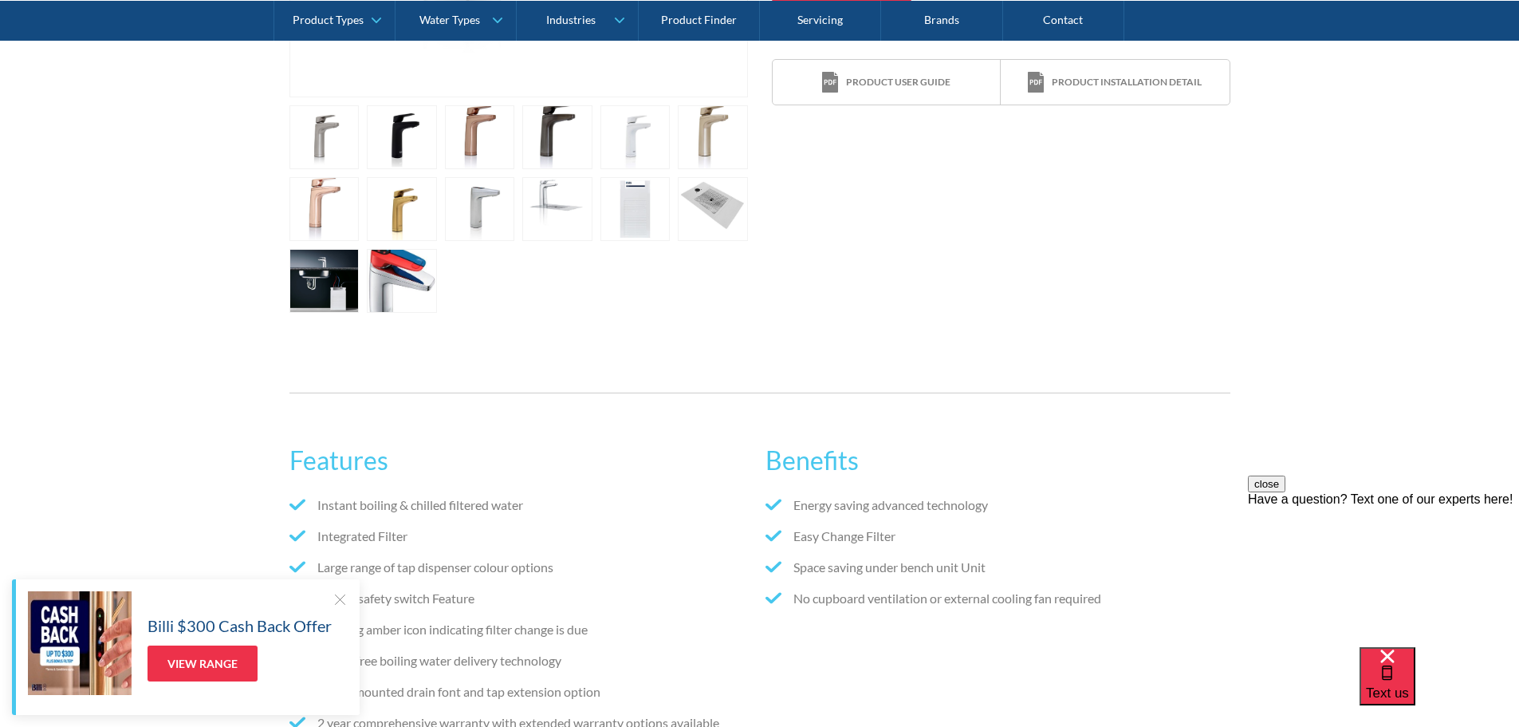
click at [550, 210] on link "open lightbox" at bounding box center [557, 209] width 70 height 64
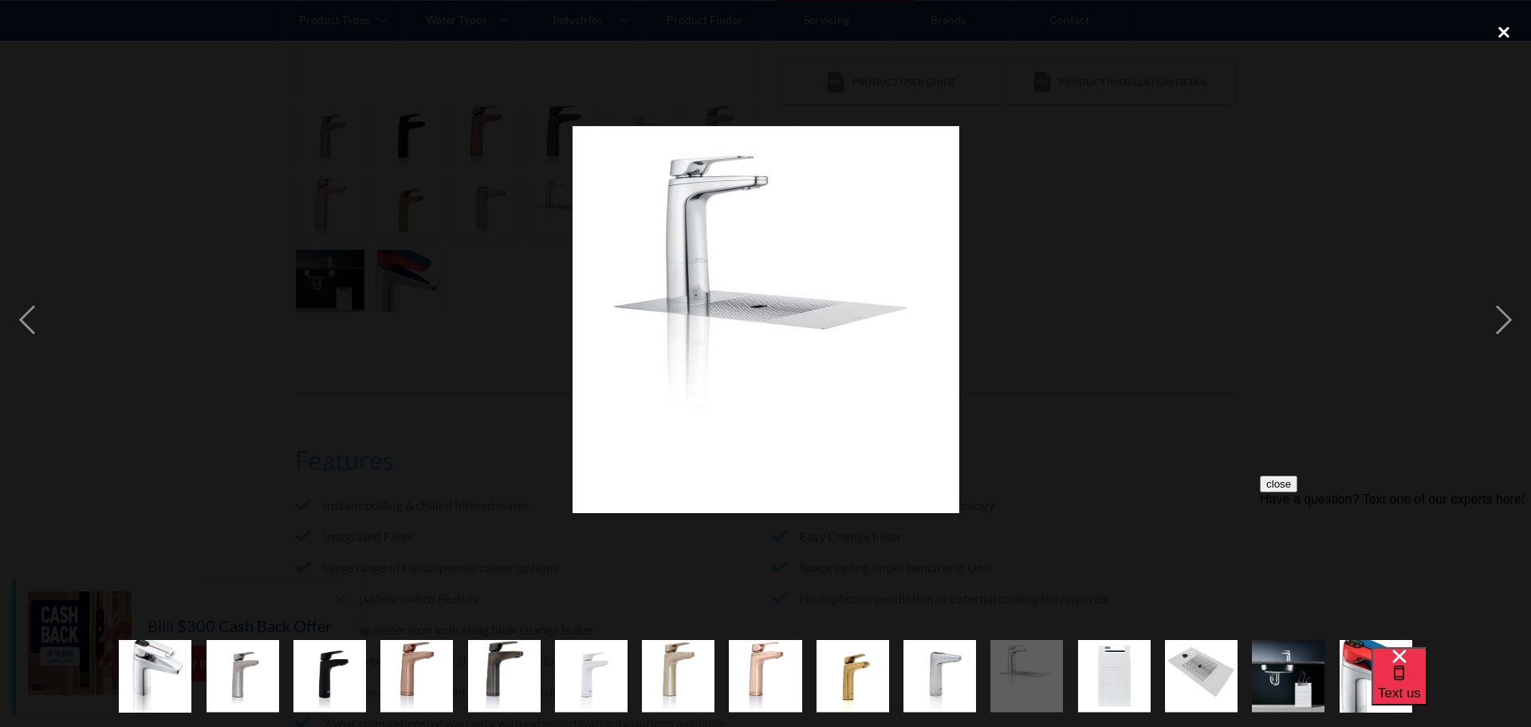
click at [1503, 24] on div "close lightbox" at bounding box center [1504, 31] width 54 height 35
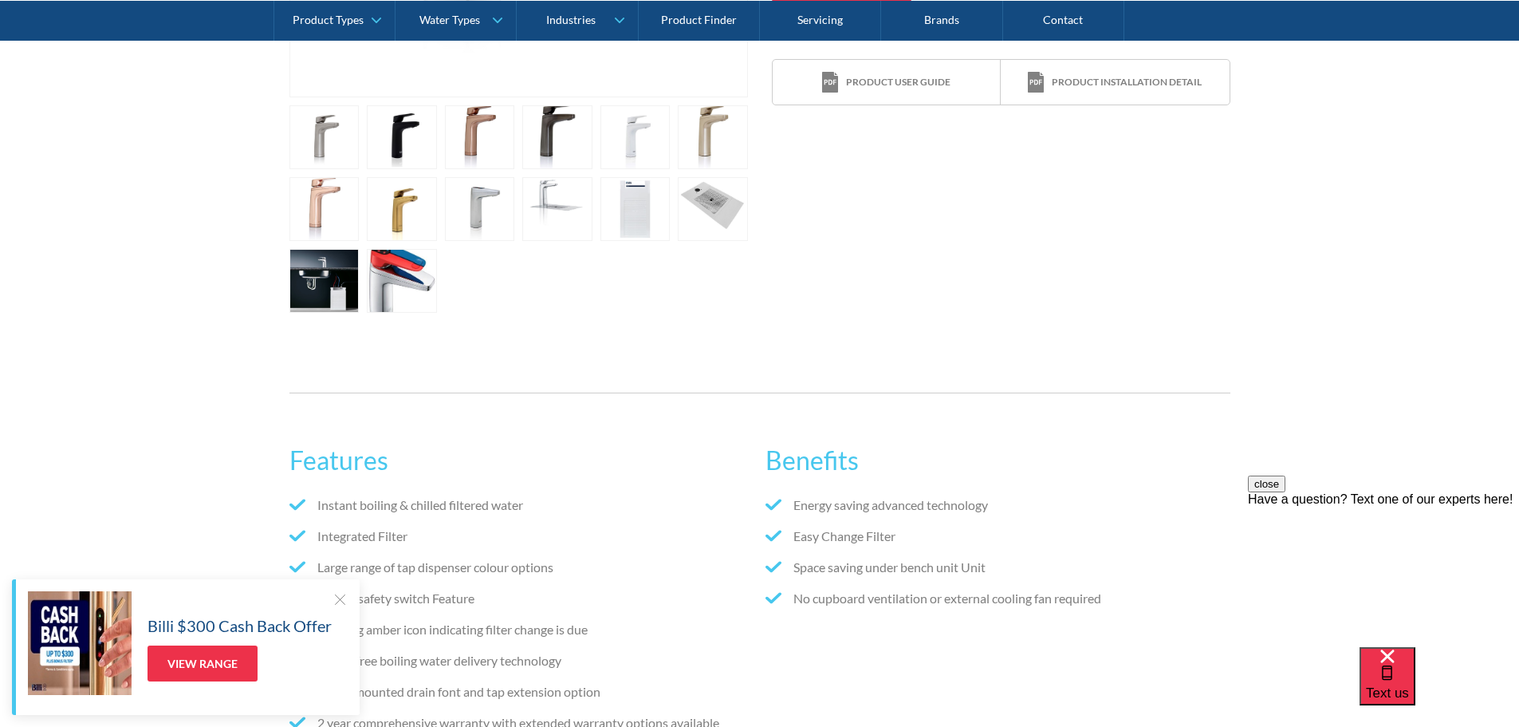
click at [321, 263] on link "open lightbox" at bounding box center [325, 281] width 70 height 64
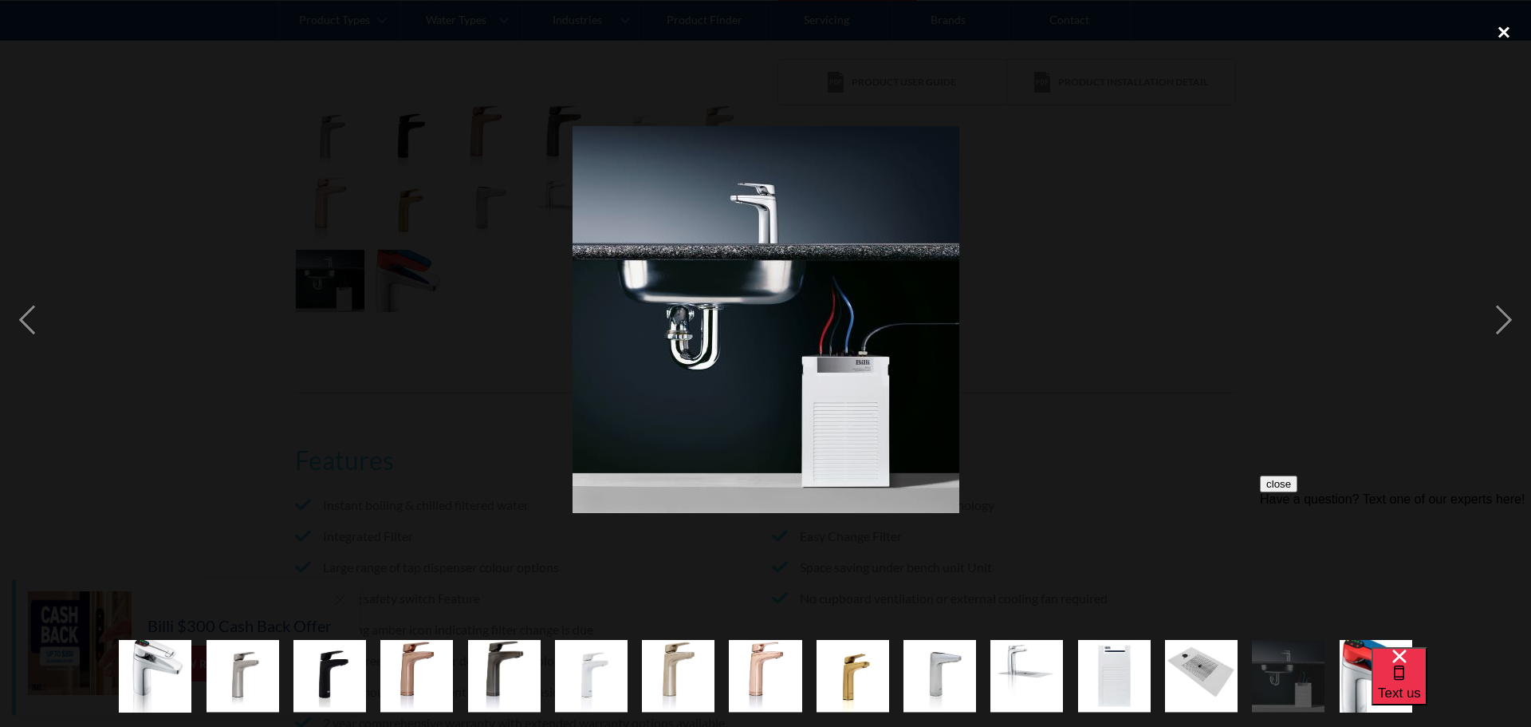
click at [1507, 30] on div "close lightbox" at bounding box center [1504, 31] width 54 height 35
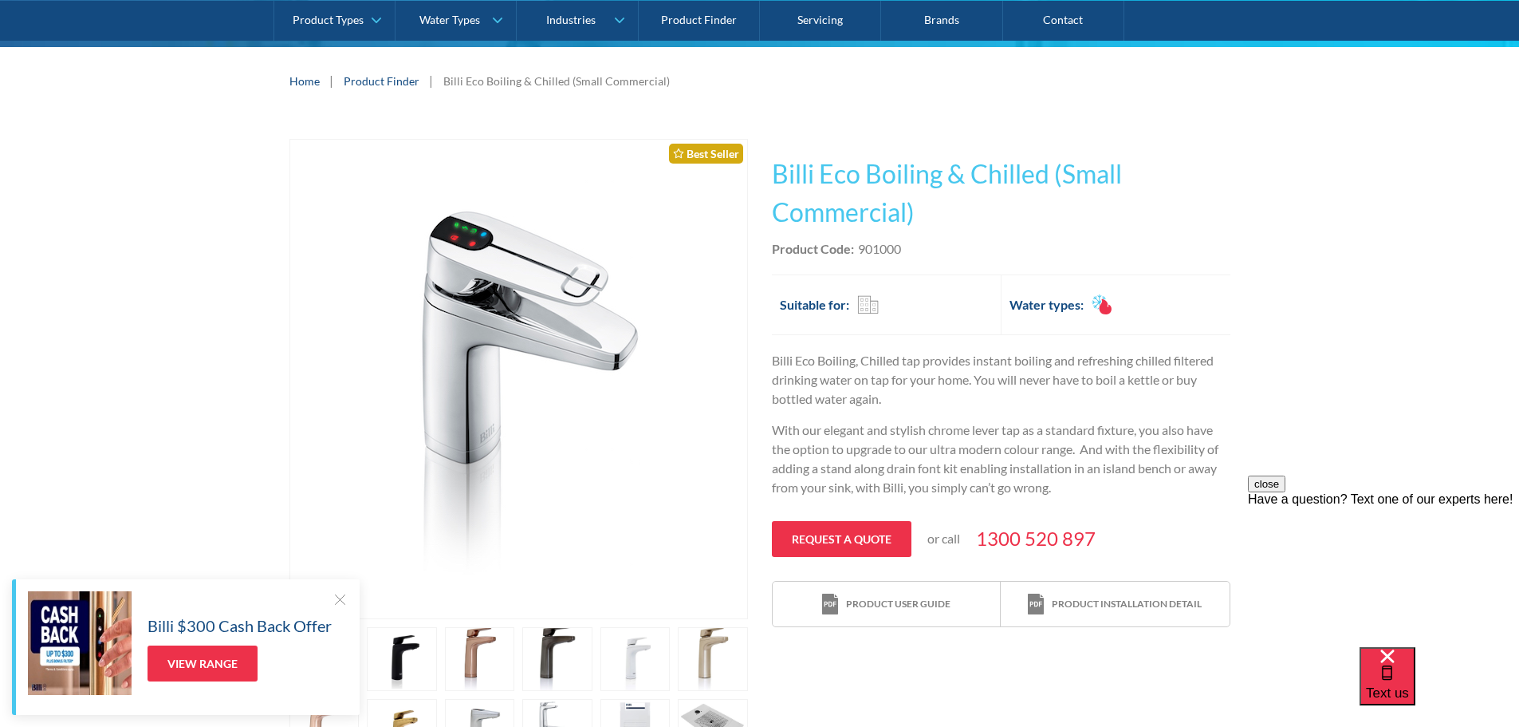
scroll to position [187, 0]
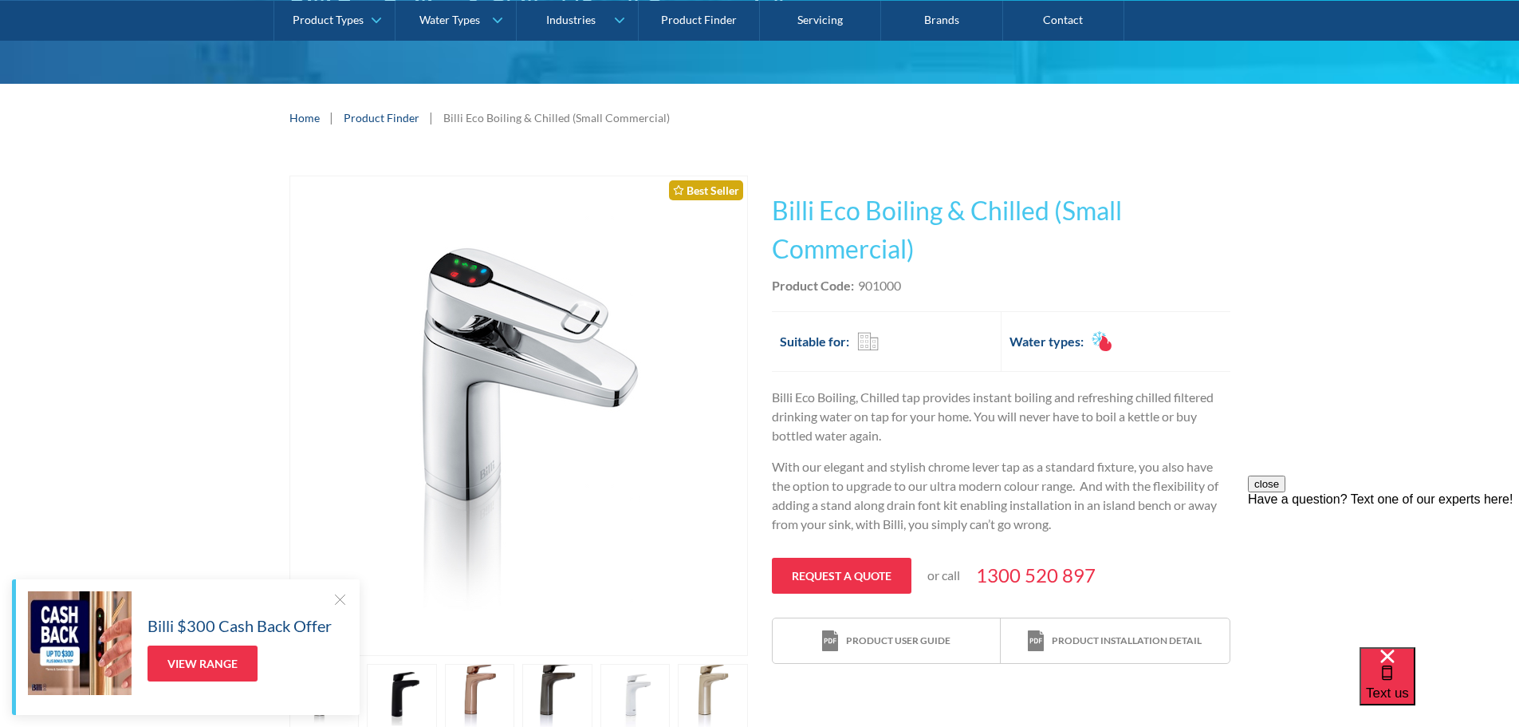
click at [371, 124] on link "Product Finder" at bounding box center [382, 117] width 76 height 17
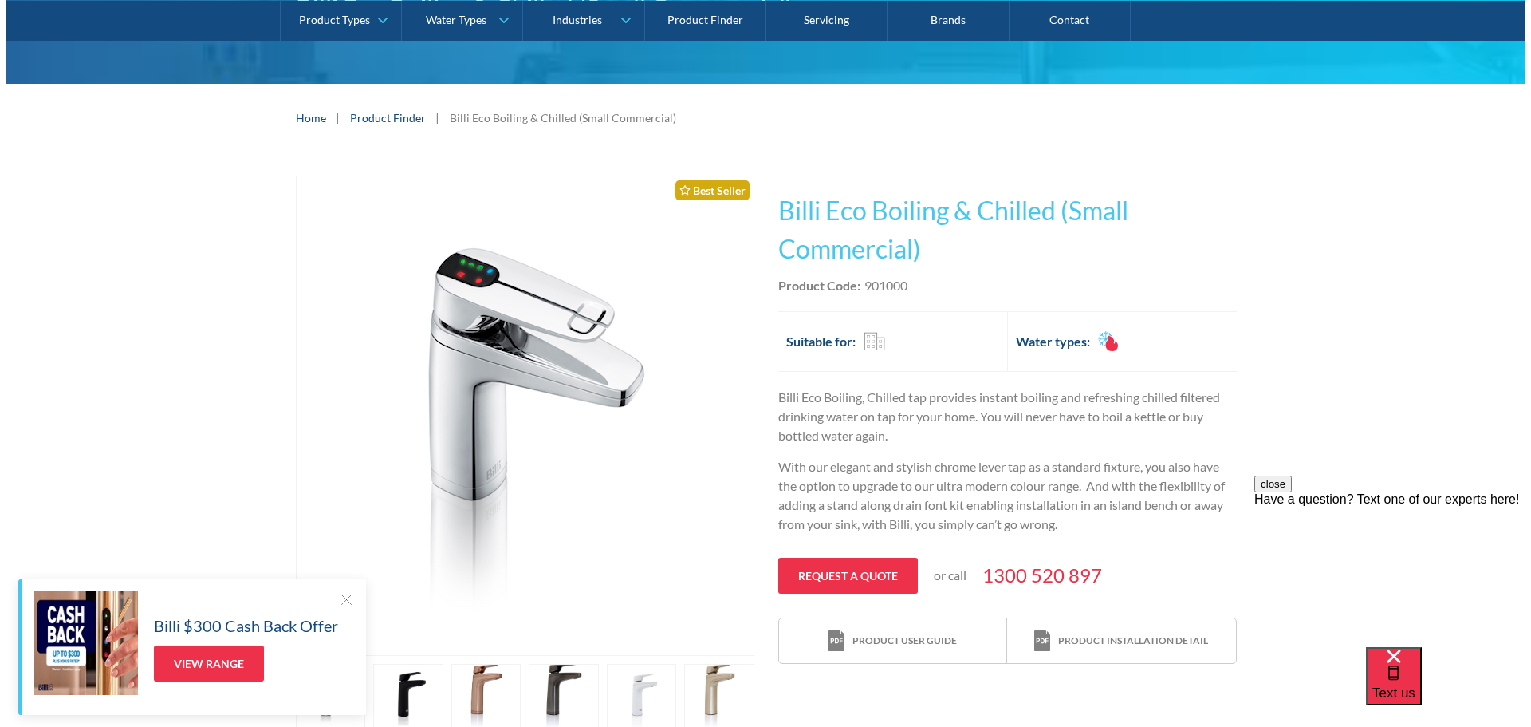
scroll to position [559, 0]
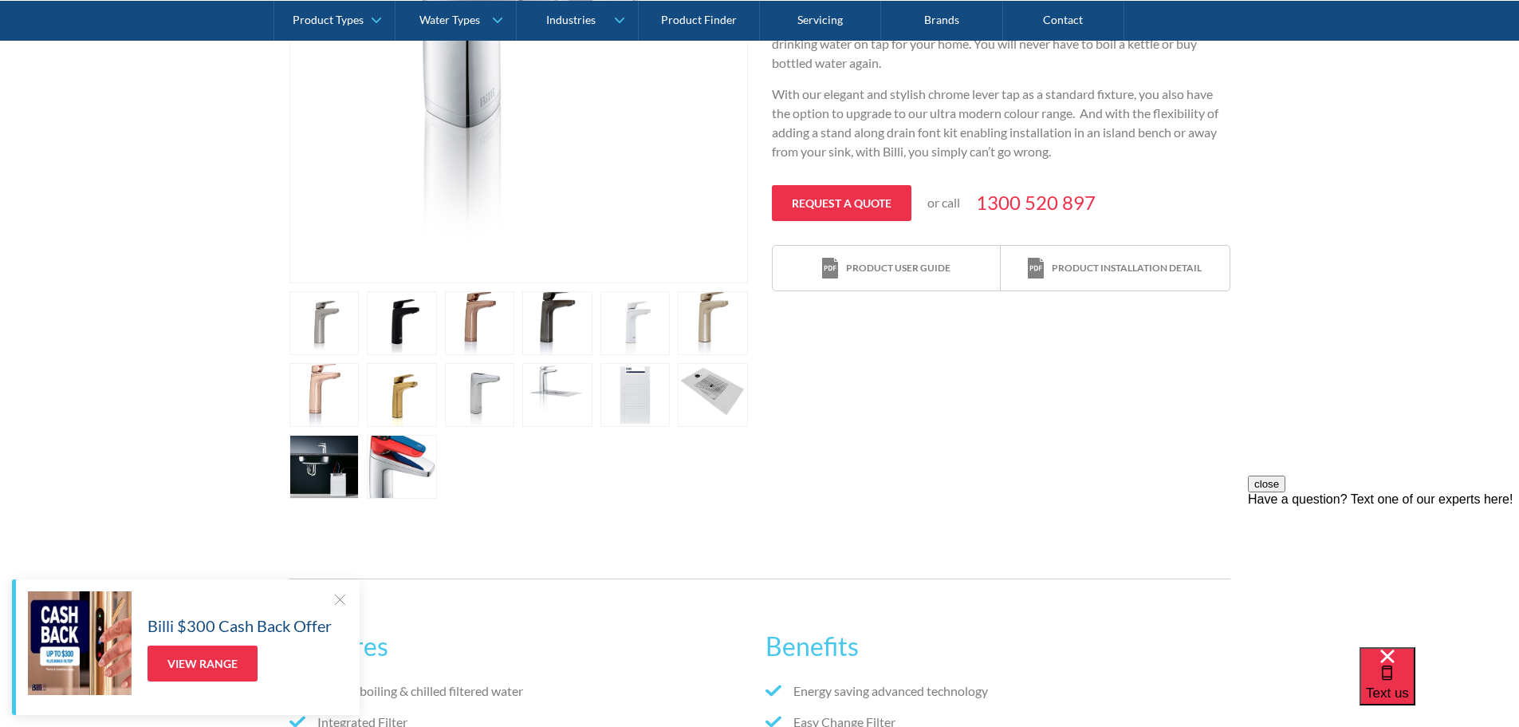
click at [329, 457] on link "open lightbox" at bounding box center [325, 467] width 70 height 64
